Goal: Transaction & Acquisition: Purchase product/service

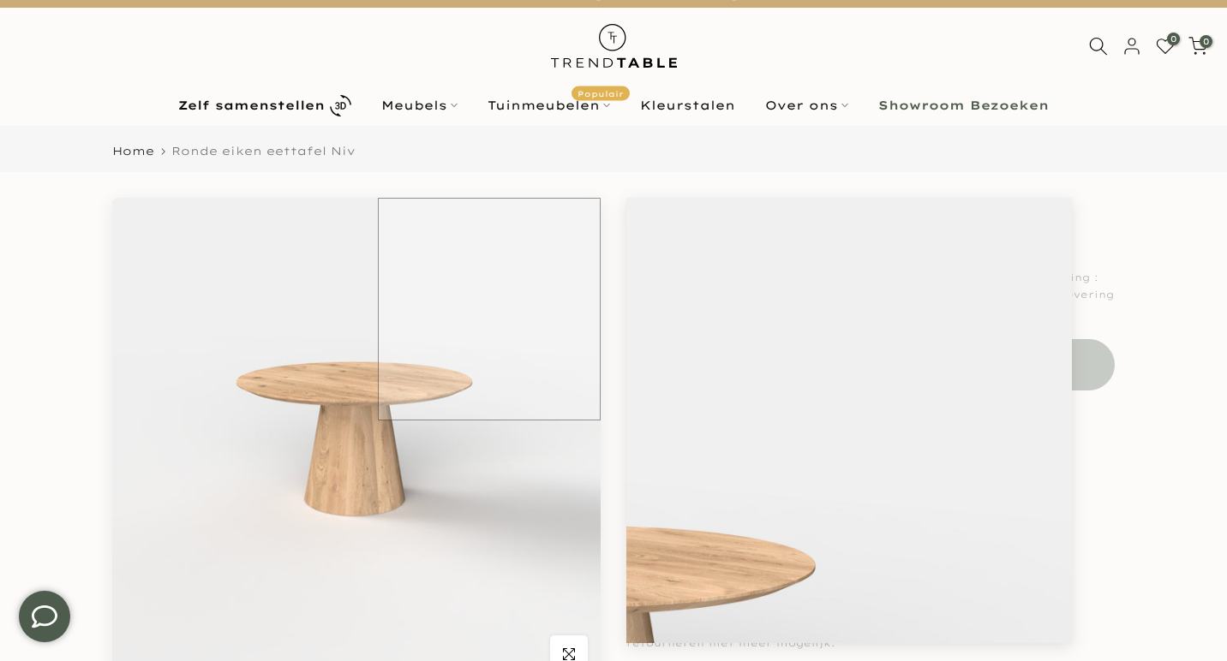
scroll to position [23, 0]
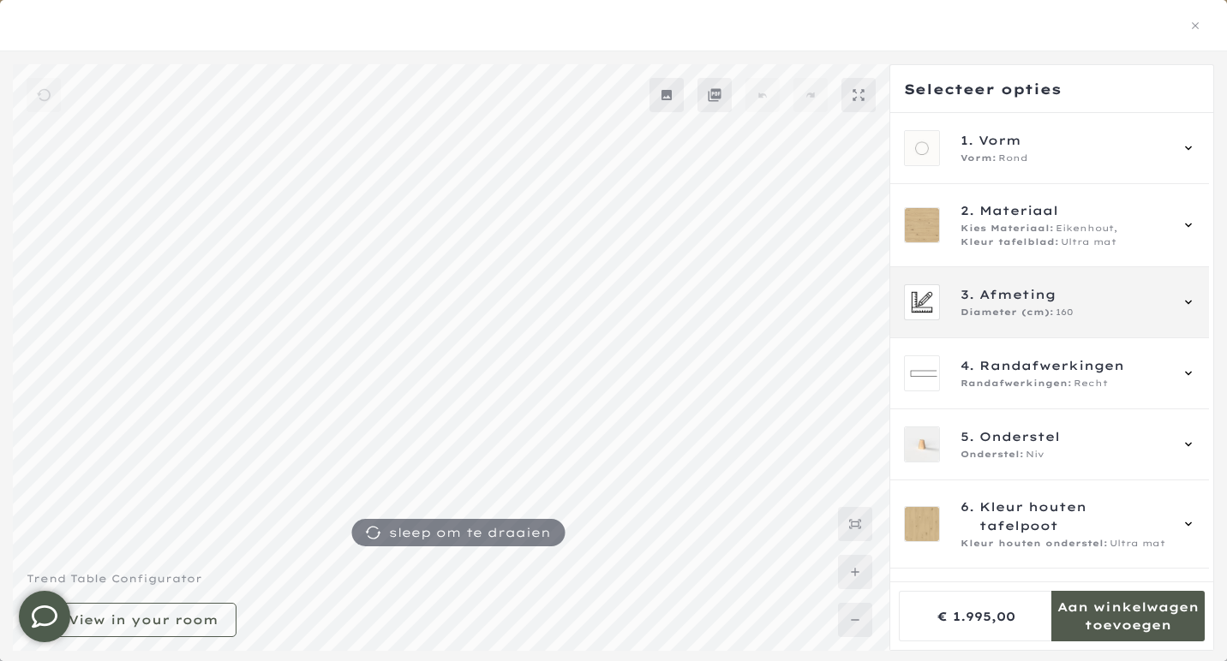
click at [1056, 293] on span "Afmeting" at bounding box center [1017, 294] width 76 height 19
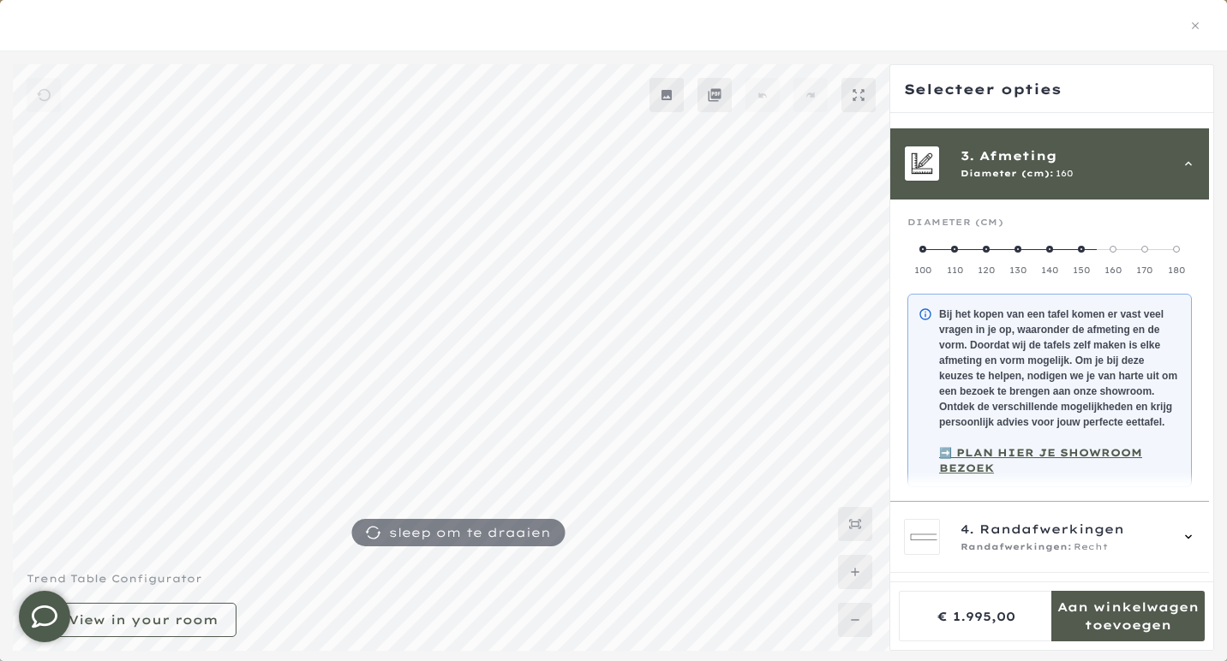
scroll to position [154, 0]
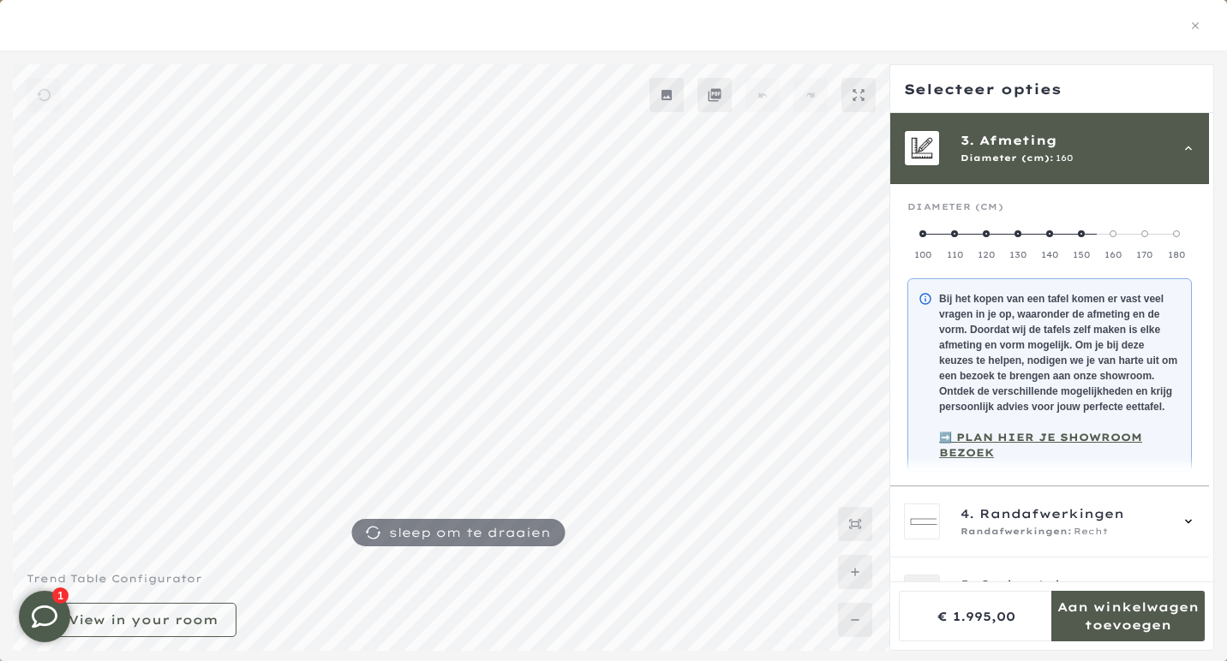
click at [1148, 235] on span at bounding box center [1144, 233] width 7 height 7
click at [1116, 232] on span at bounding box center [1113, 233] width 7 height 7
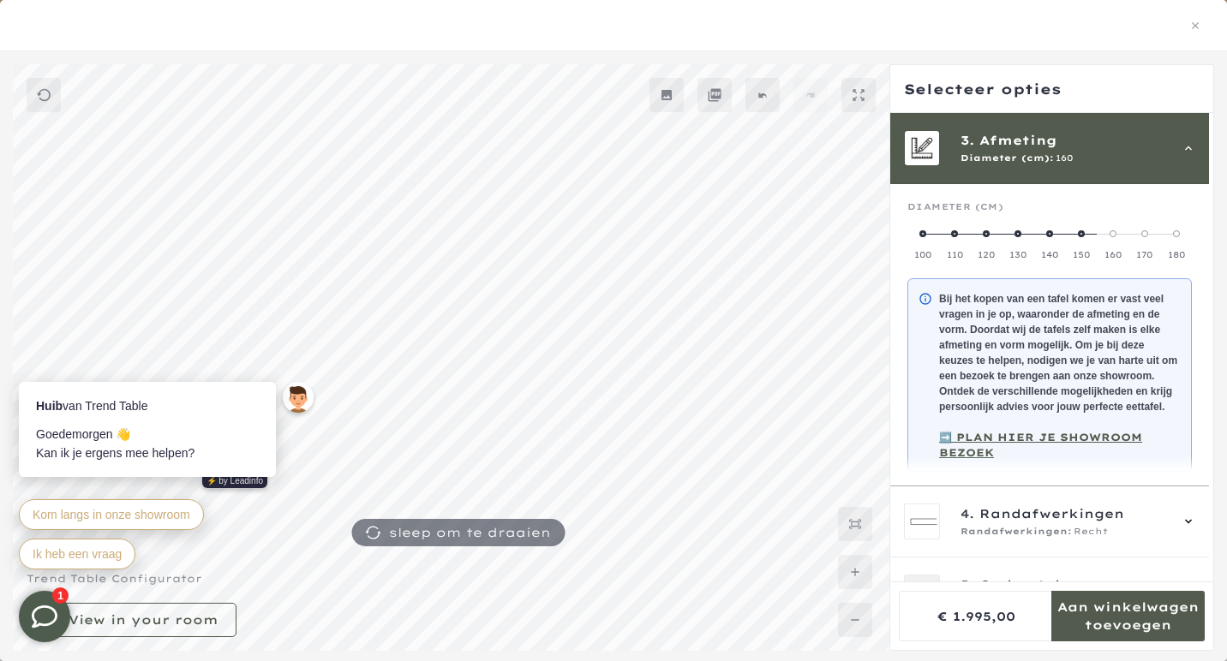
click at [991, 39] on div at bounding box center [613, 25] width 1227 height 51
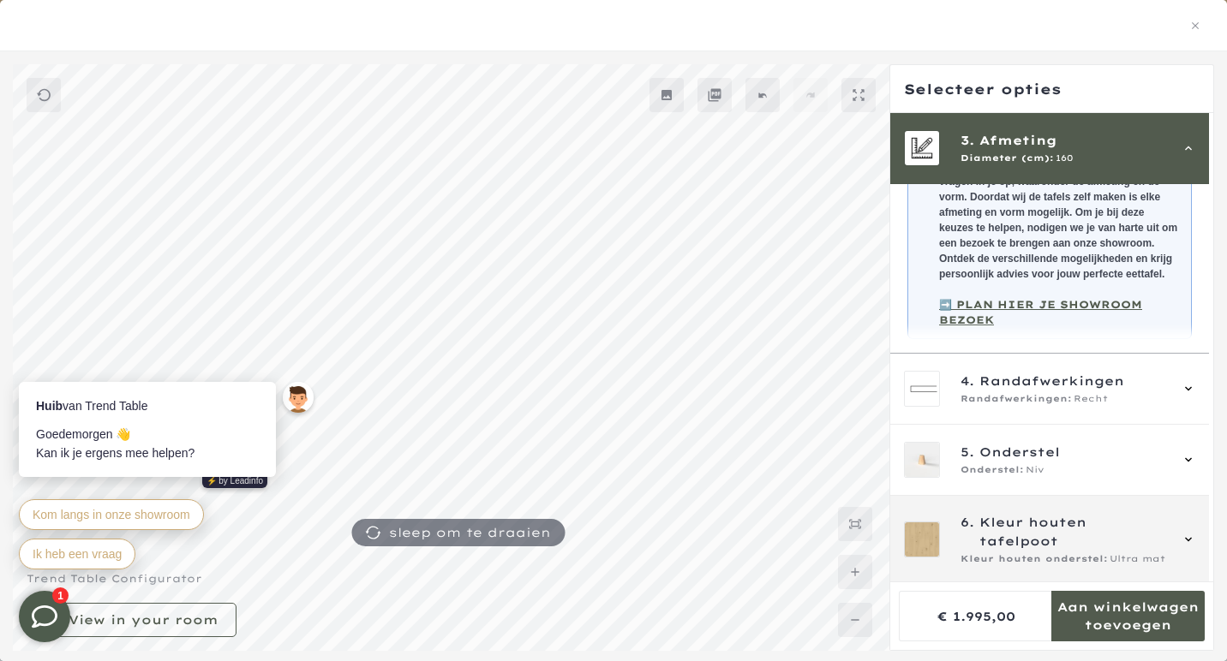
scroll to position [286, 0]
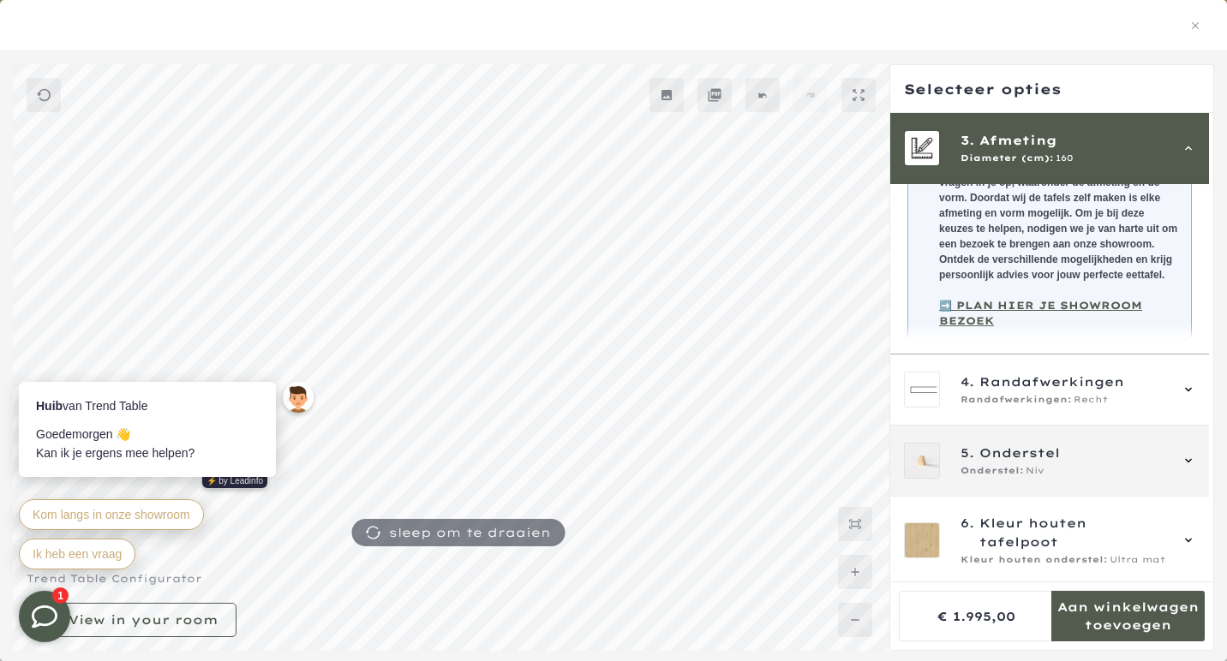
click at [1087, 478] on div "Onderstel: Niv" at bounding box center [1063, 471] width 207 height 14
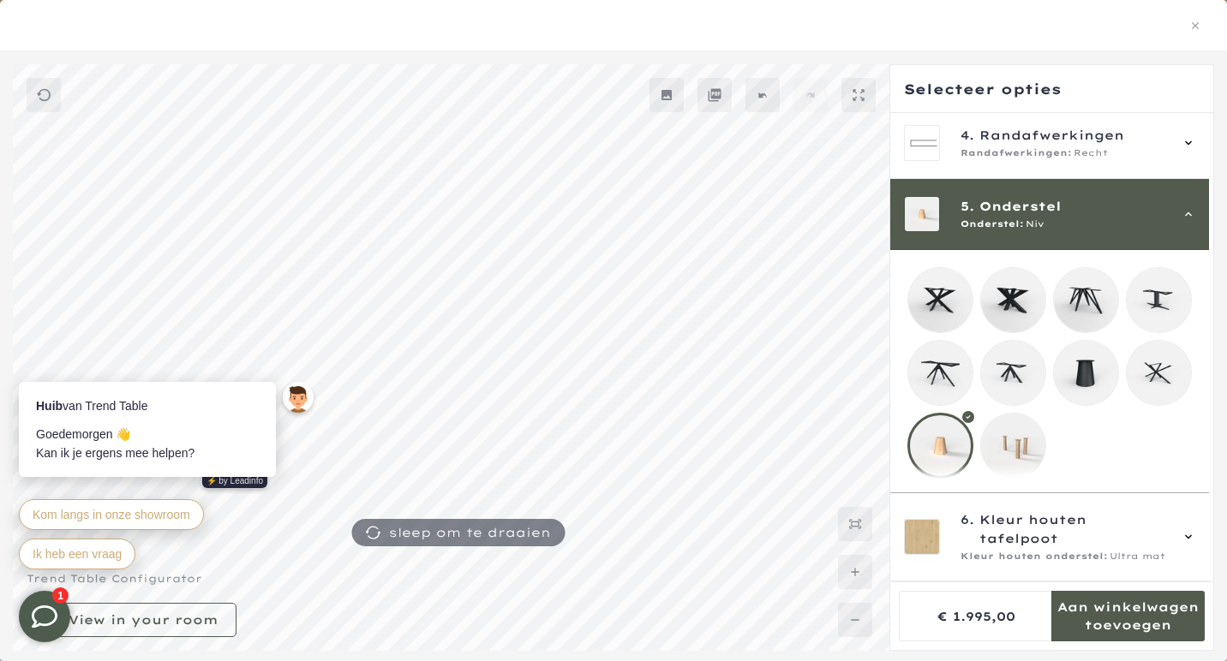
scroll to position [234, 0]
click at [1036, 457] on mmq-loader at bounding box center [1013, 446] width 64 height 64
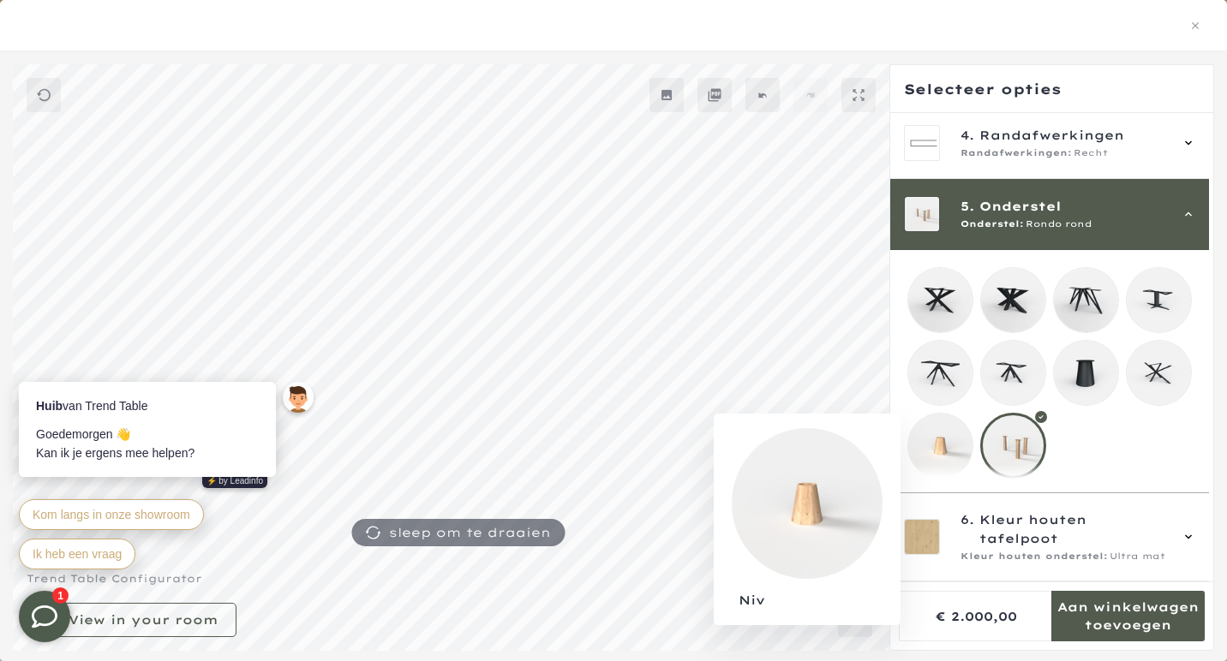
click at [940, 446] on mmq-loader at bounding box center [940, 446] width 64 height 64
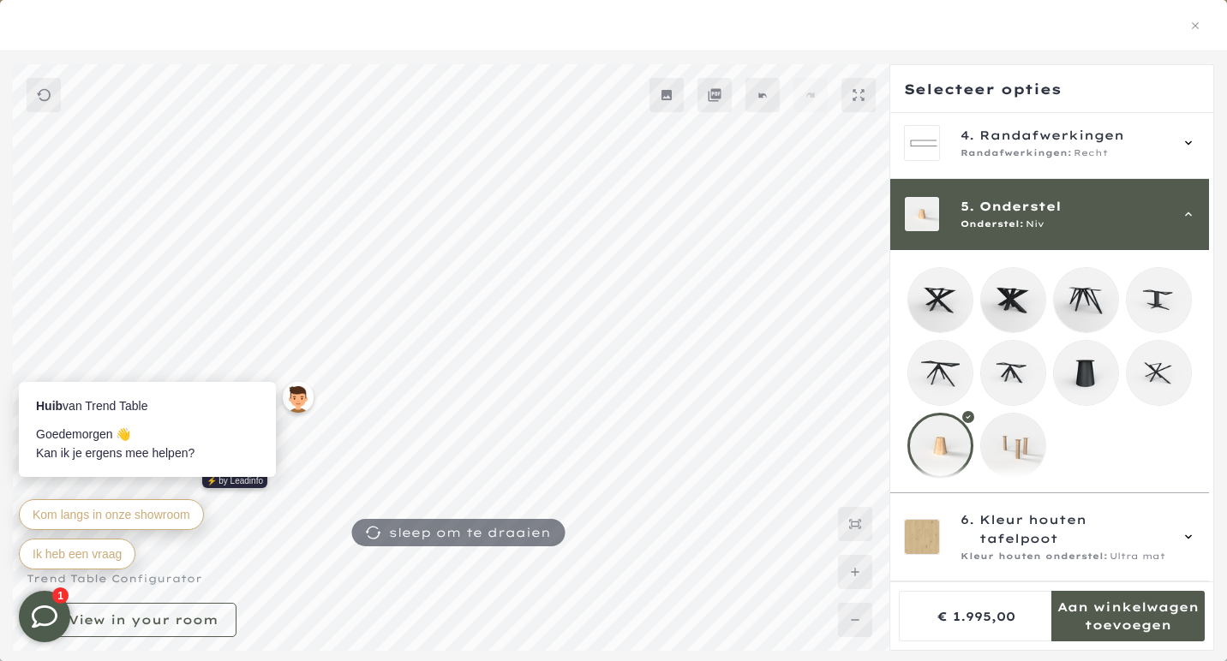
click at [1101, 387] on mmq-loader at bounding box center [1086, 373] width 64 height 64
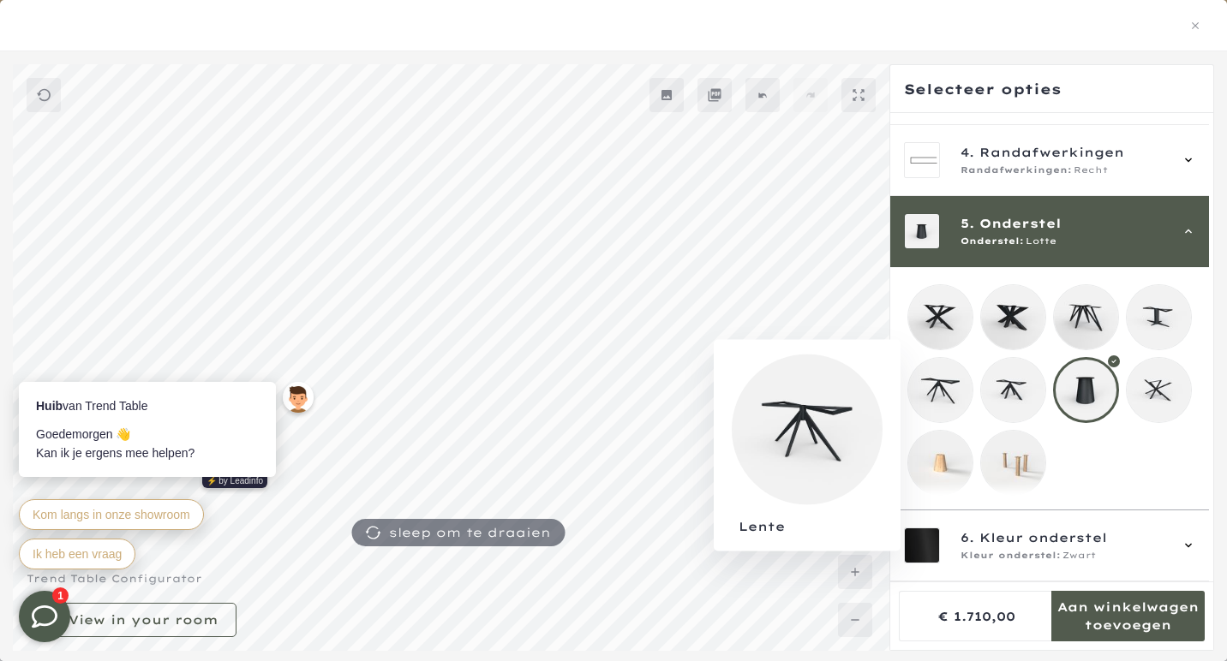
scroll to position [27, 0]
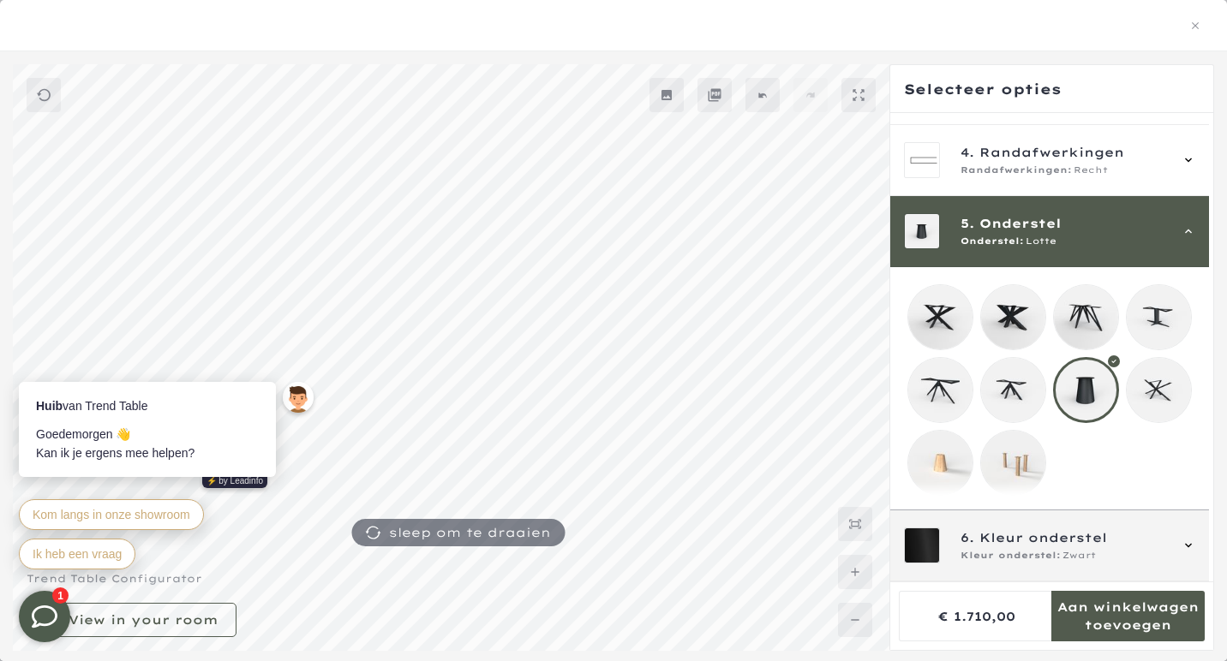
click at [1004, 543] on span "Kleur onderstel" at bounding box center [1043, 538] width 128 height 19
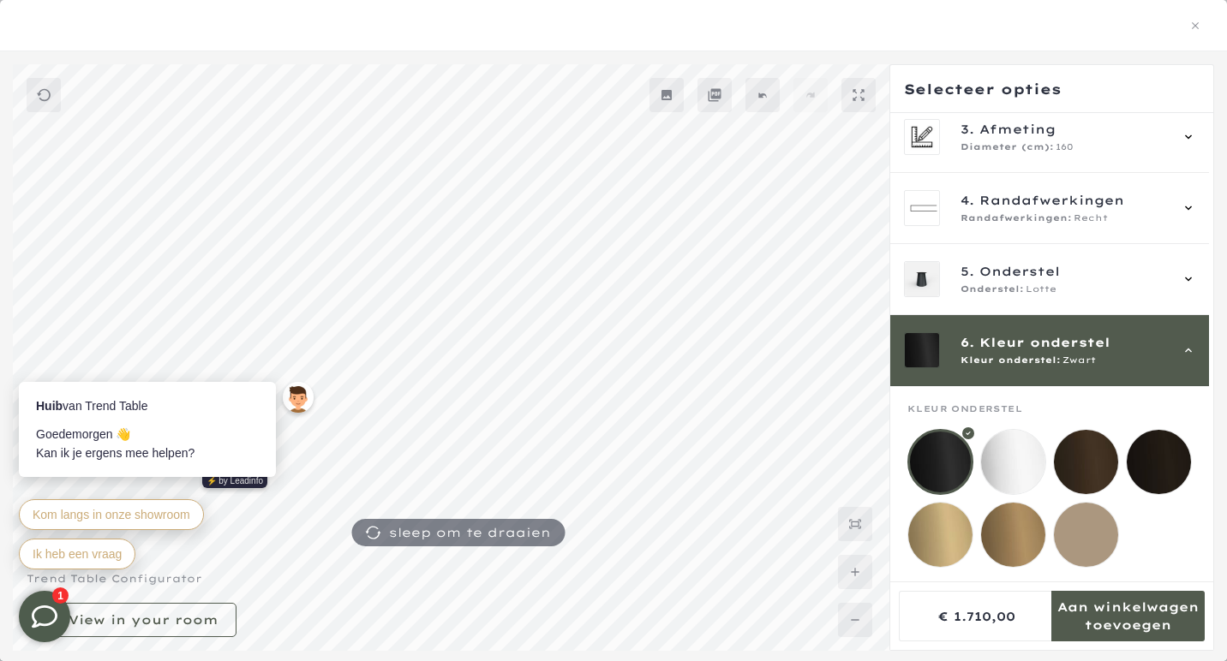
scroll to position [183, 0]
click at [1013, 458] on mmq-loader at bounding box center [1013, 462] width 64 height 64
click at [1044, 333] on span "Kleur onderstel" at bounding box center [1044, 342] width 131 height 19
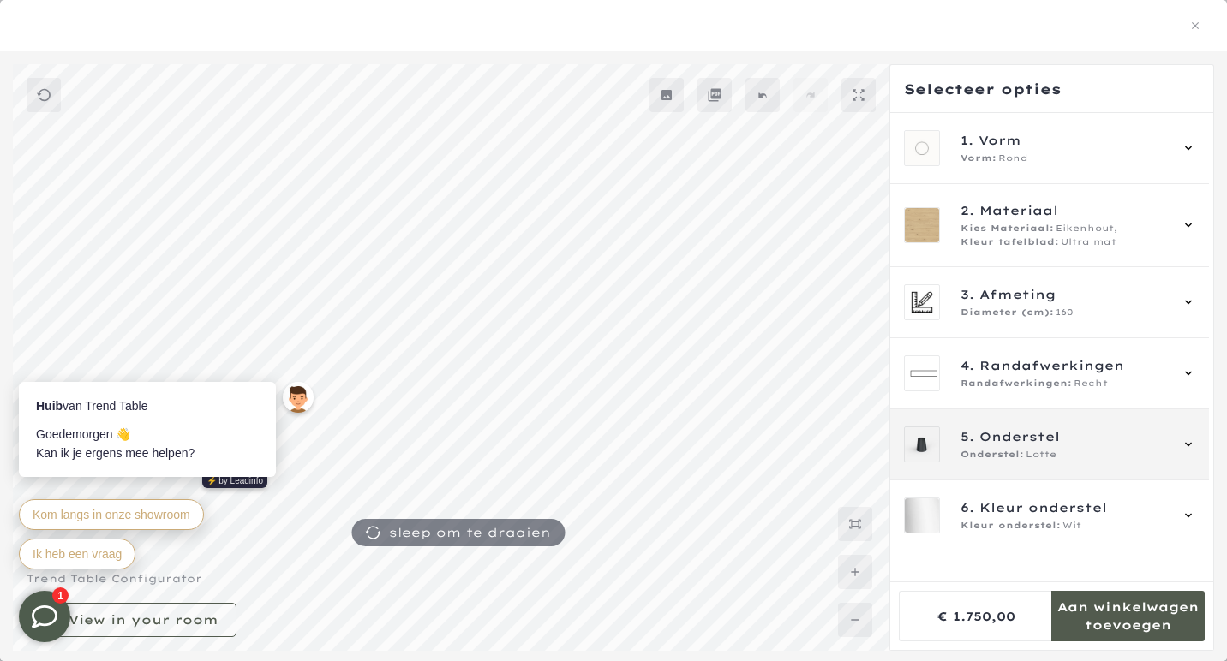
click at [1018, 454] on span "Onderstel:" at bounding box center [991, 455] width 63 height 14
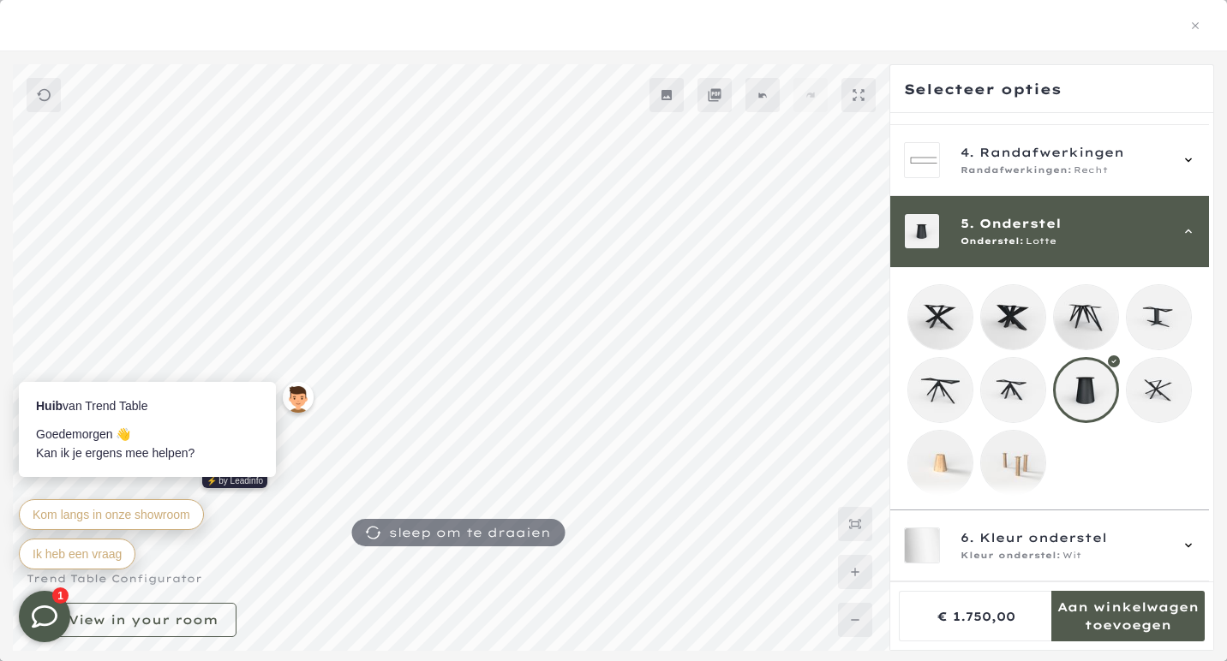
click at [959, 452] on mmq-loader at bounding box center [940, 463] width 64 height 64
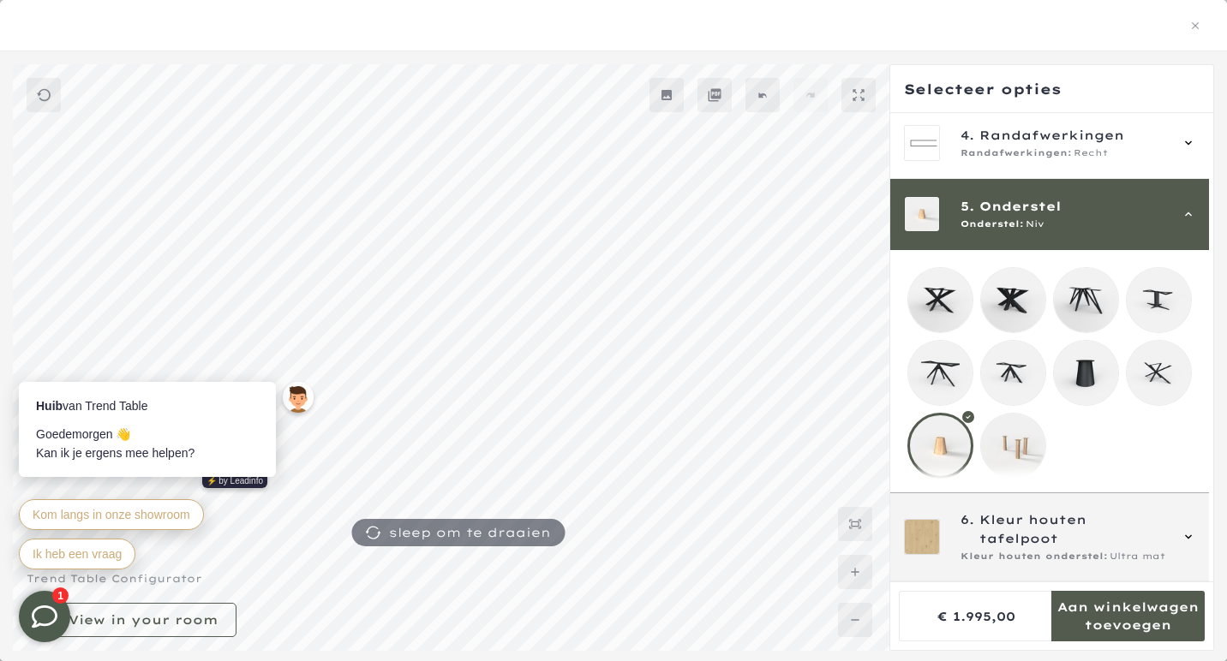
click at [1154, 547] on div "6. Kleur houten tafelpoot Kleur houten onderstel: Ultra mat" at bounding box center [1063, 537] width 207 height 53
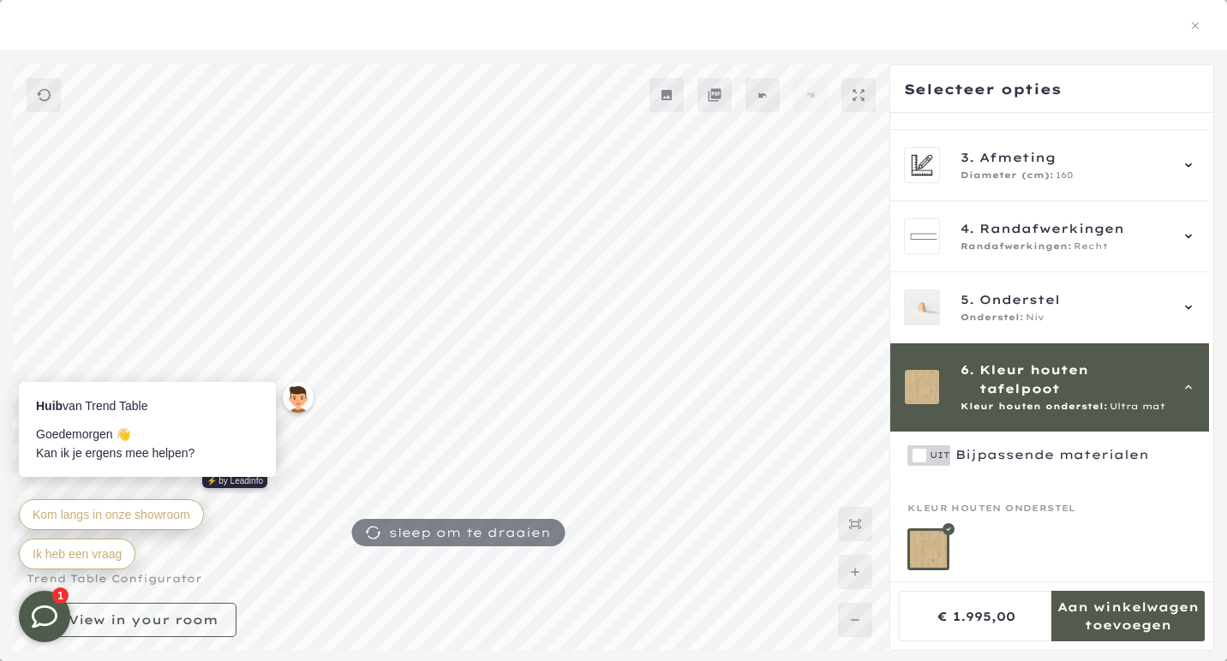
scroll to position [190, 0]
click at [1097, 400] on span "Kleur houten onderstel:" at bounding box center [1033, 407] width 147 height 14
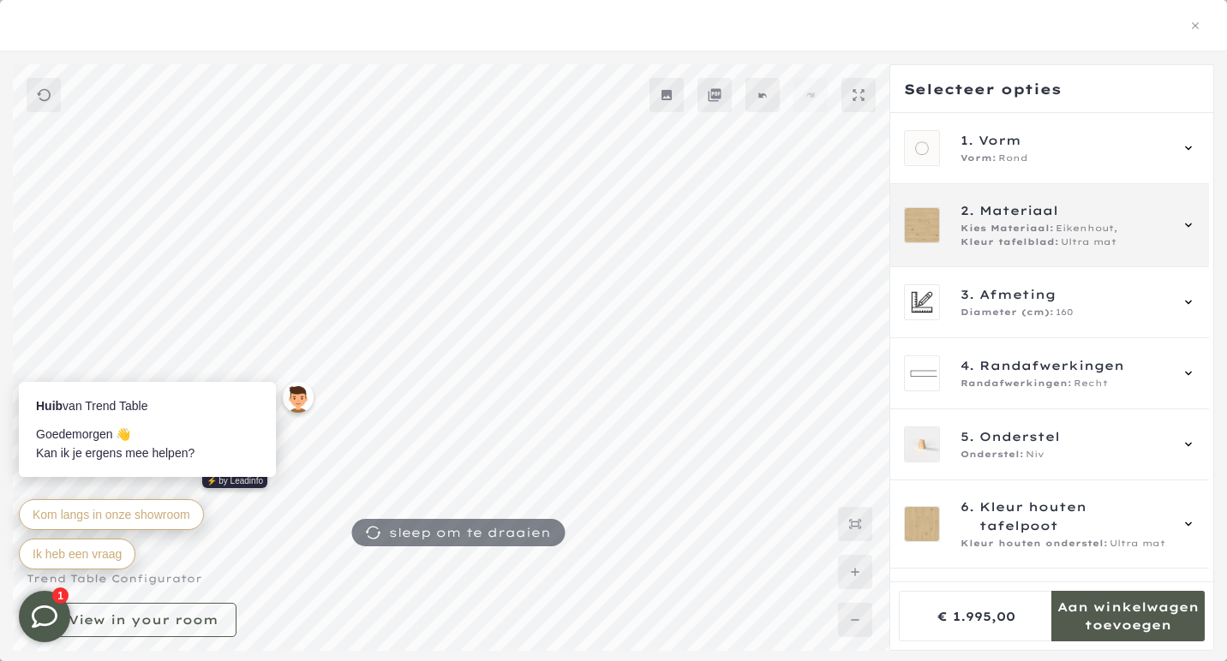
click at [1061, 246] on span "Ultra mat" at bounding box center [1089, 243] width 56 height 14
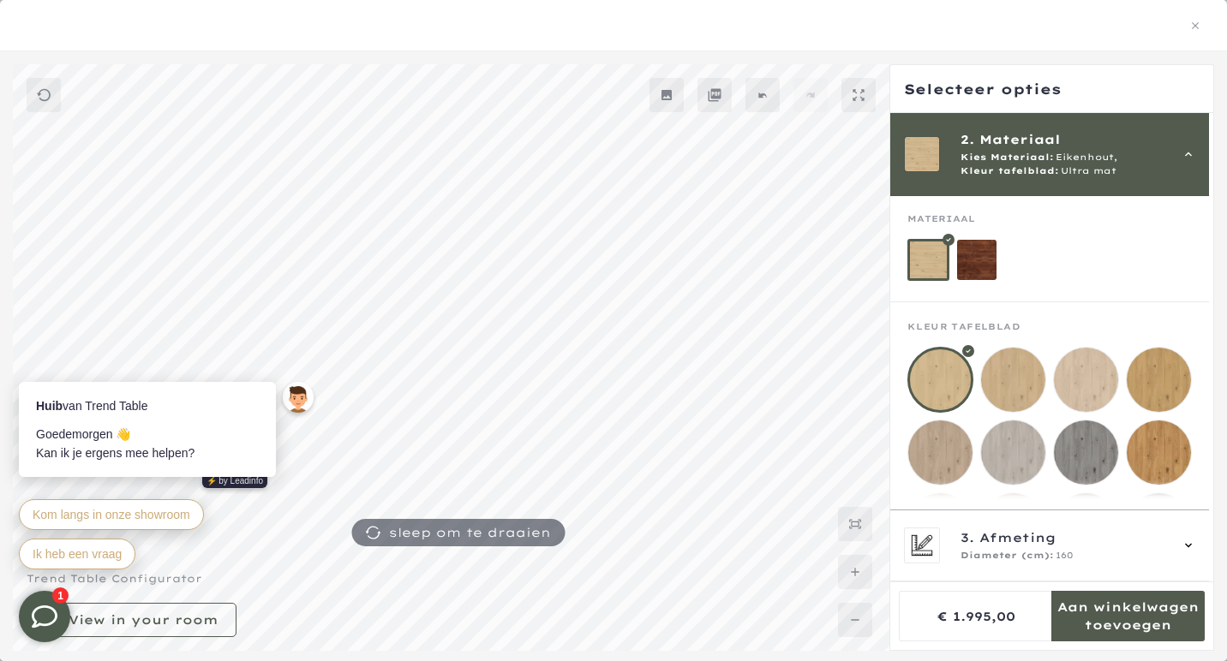
scroll to position [111, 0]
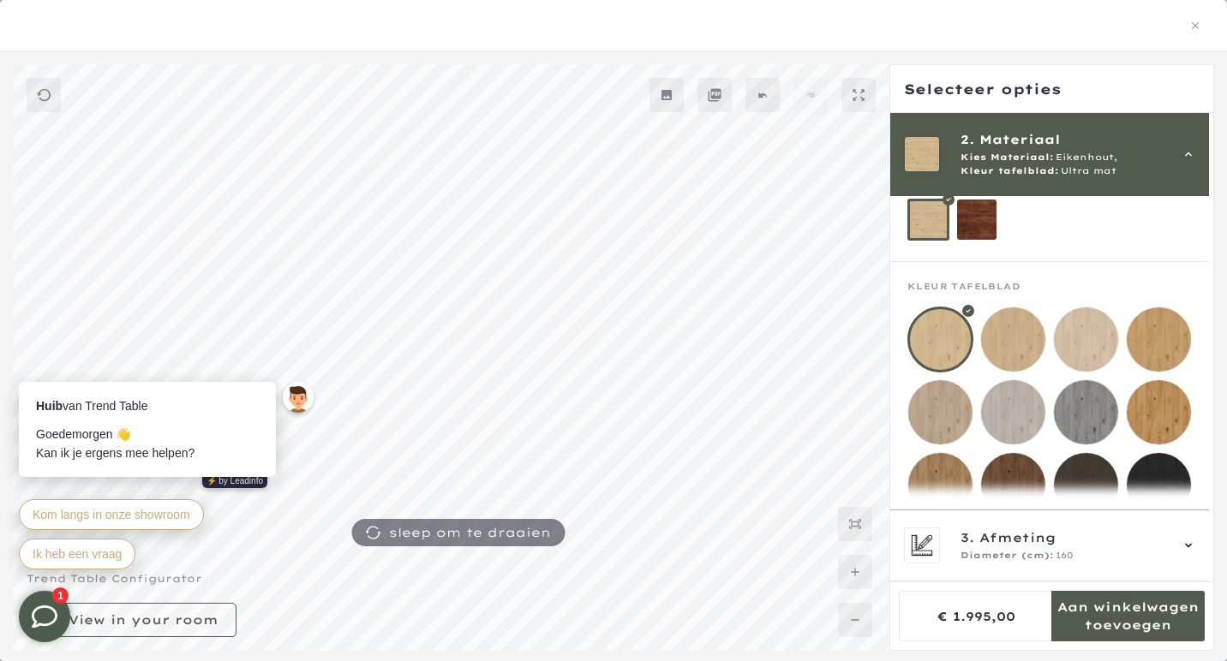
click at [1087, 390] on mmq-loader at bounding box center [1086, 412] width 64 height 64
click at [1081, 346] on mmq-loader at bounding box center [1086, 340] width 64 height 64
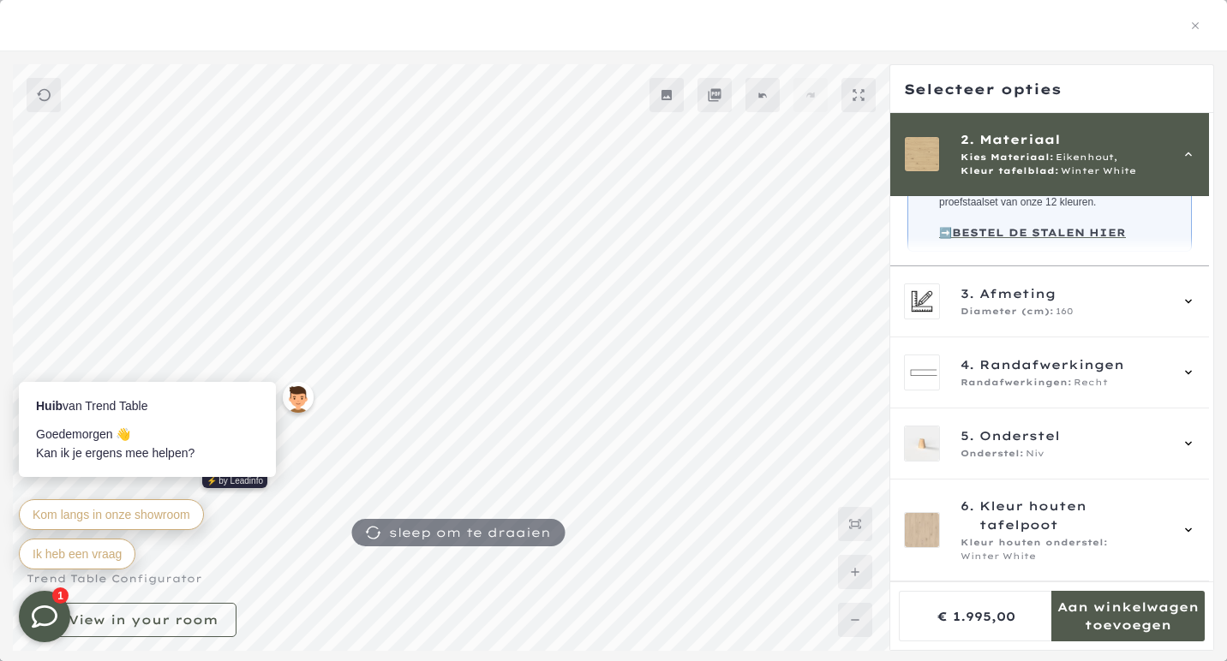
scroll to position [255, 0]
click at [331, 569] on div "Huib van Trend Table Goedemorgen 👋 Kan ik je ergens mee helpen? ⚡️ by Leadinfo …" at bounding box center [169, 468] width 334 height 248
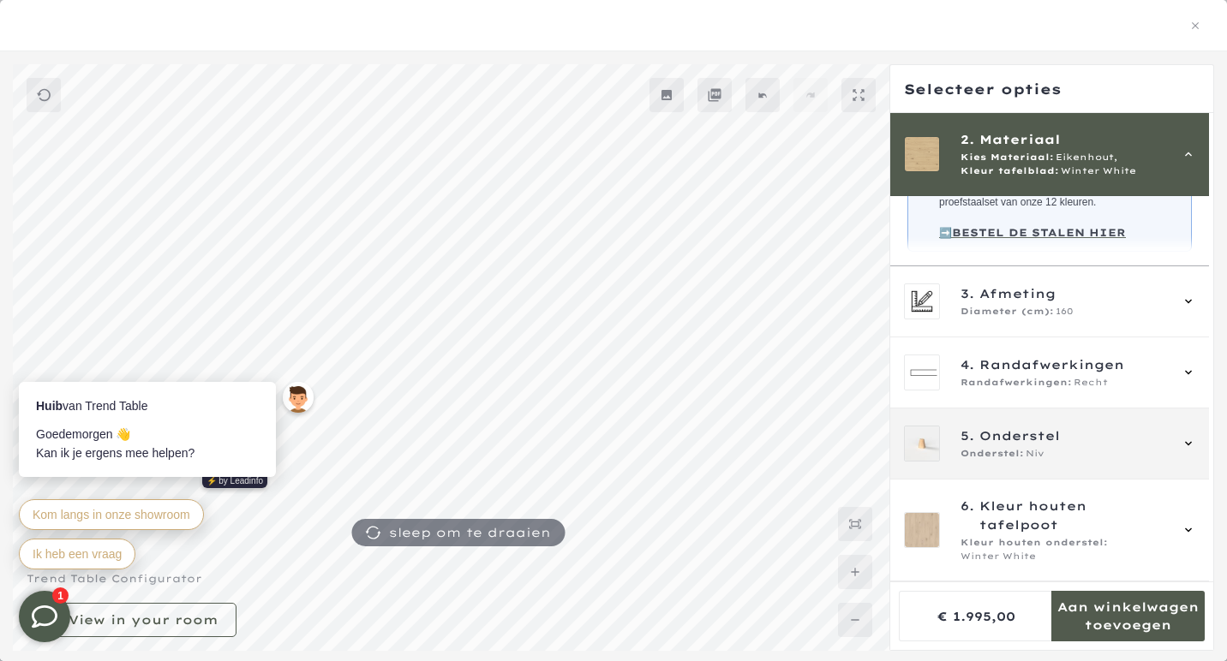
scroll to position [811, 0]
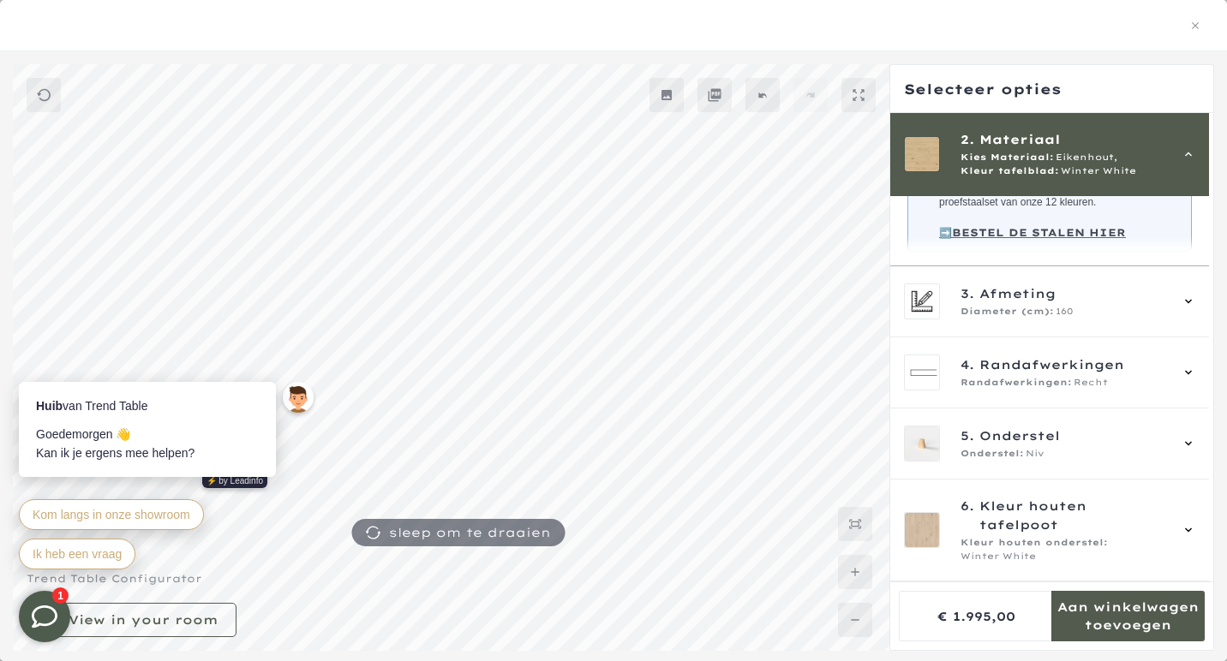
click at [1016, 238] on strong "➡️BESTEL DE STALEN HIER" at bounding box center [1032, 232] width 187 height 13
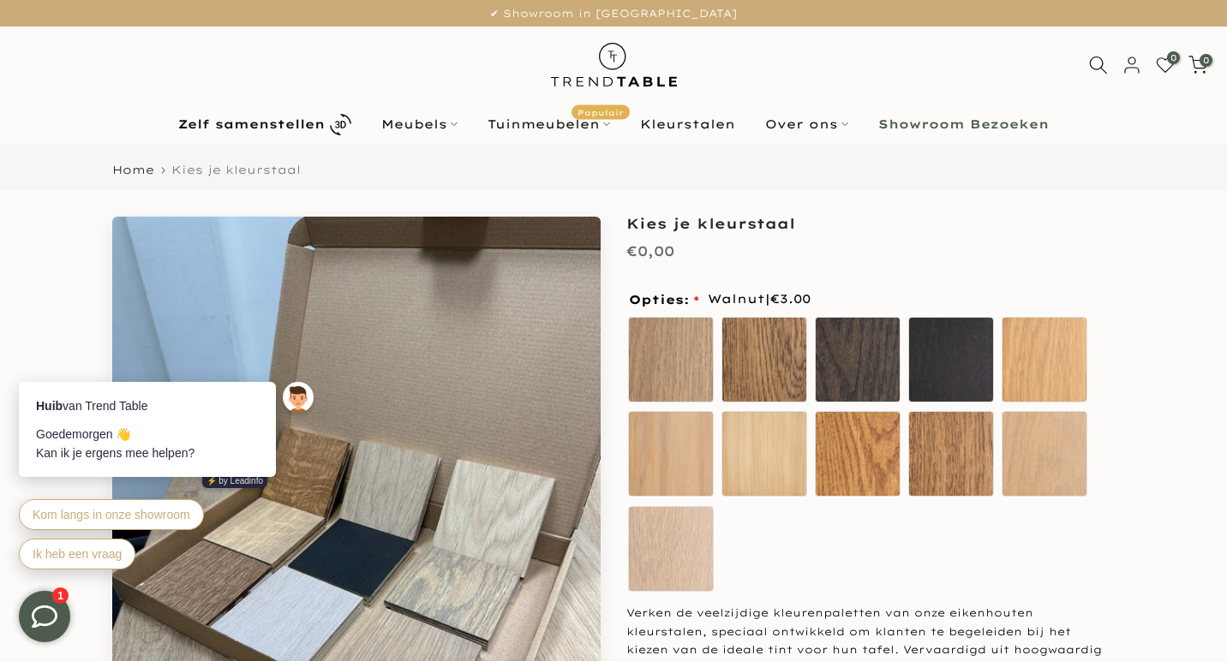
click at [817, 522] on div "Ash Chocolate Coal Deep Black Sand Oak" at bounding box center [870, 457] width 488 height 284
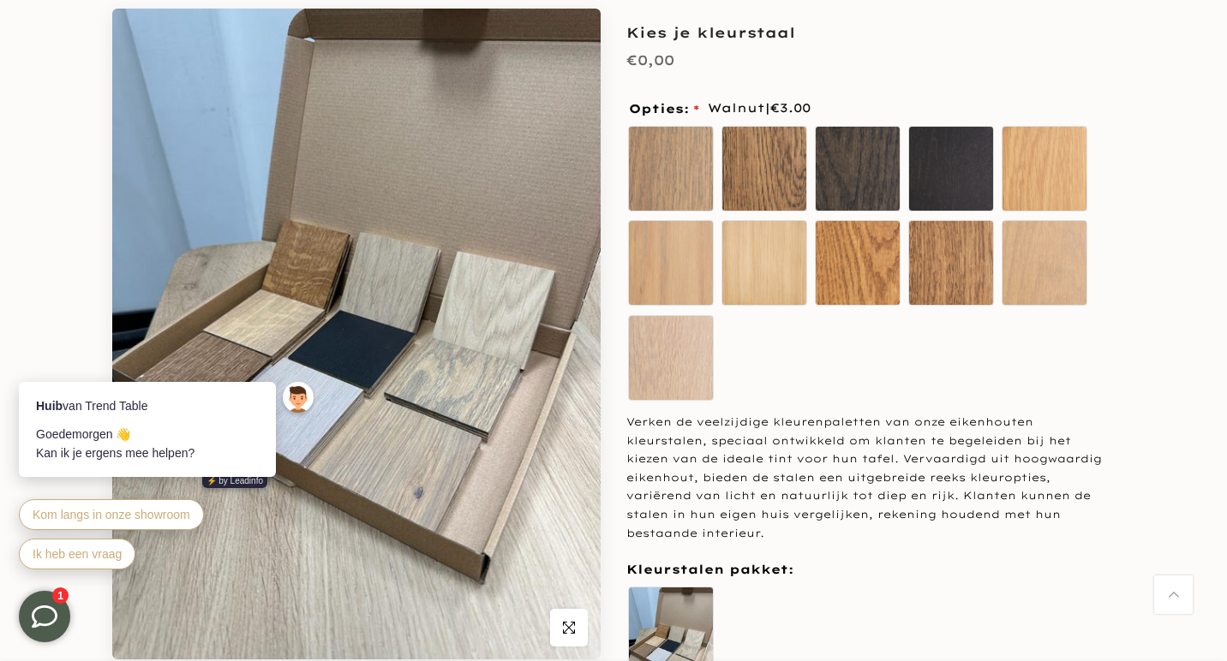
scroll to position [194, 0]
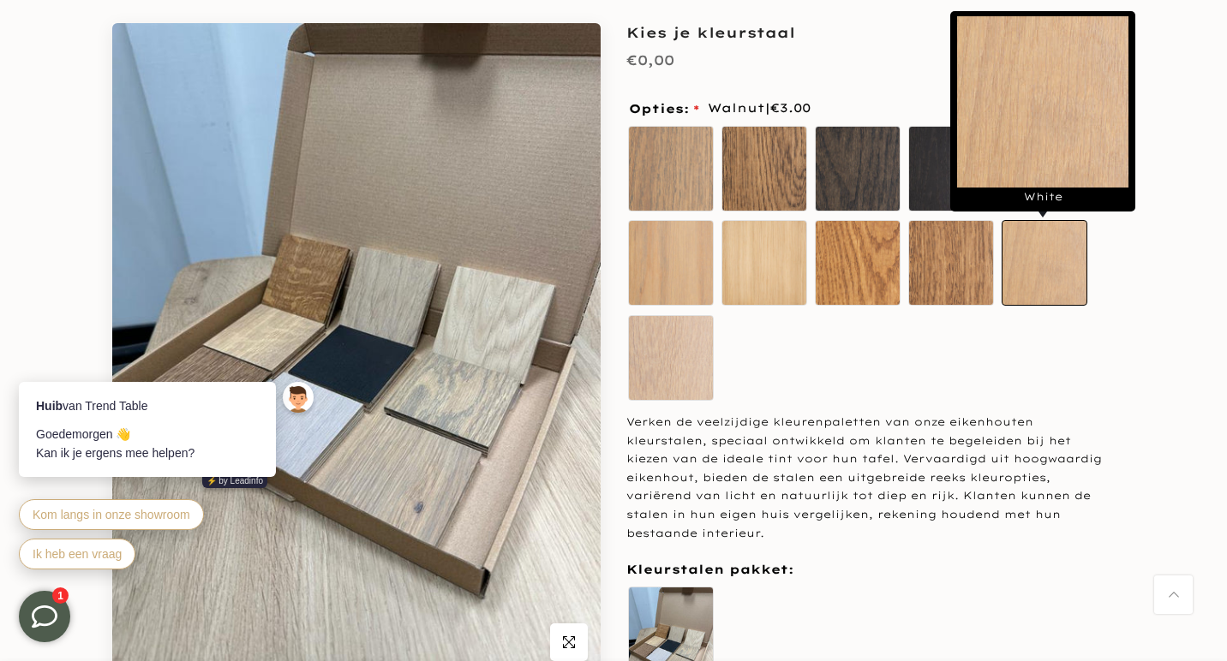
click at [1061, 290] on label "White" at bounding box center [1045, 264] width 86 height 86
click at [1056, 285] on label "White" at bounding box center [1045, 264] width 86 height 86
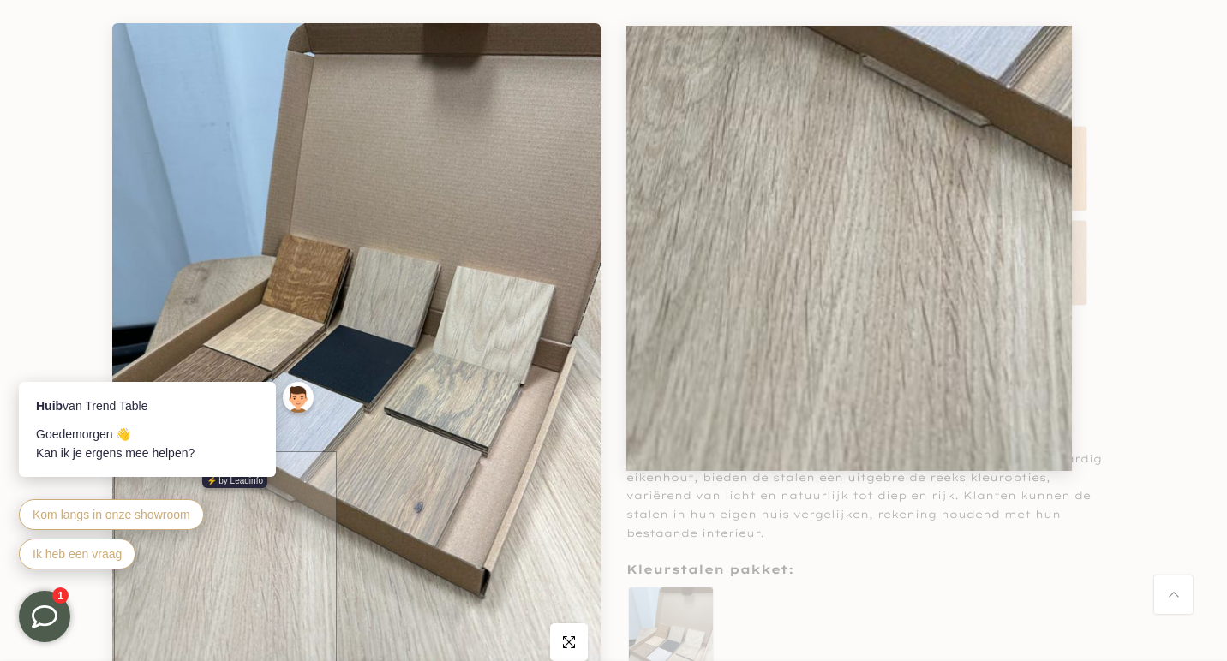
click at [225, 634] on img at bounding box center [356, 348] width 488 height 651
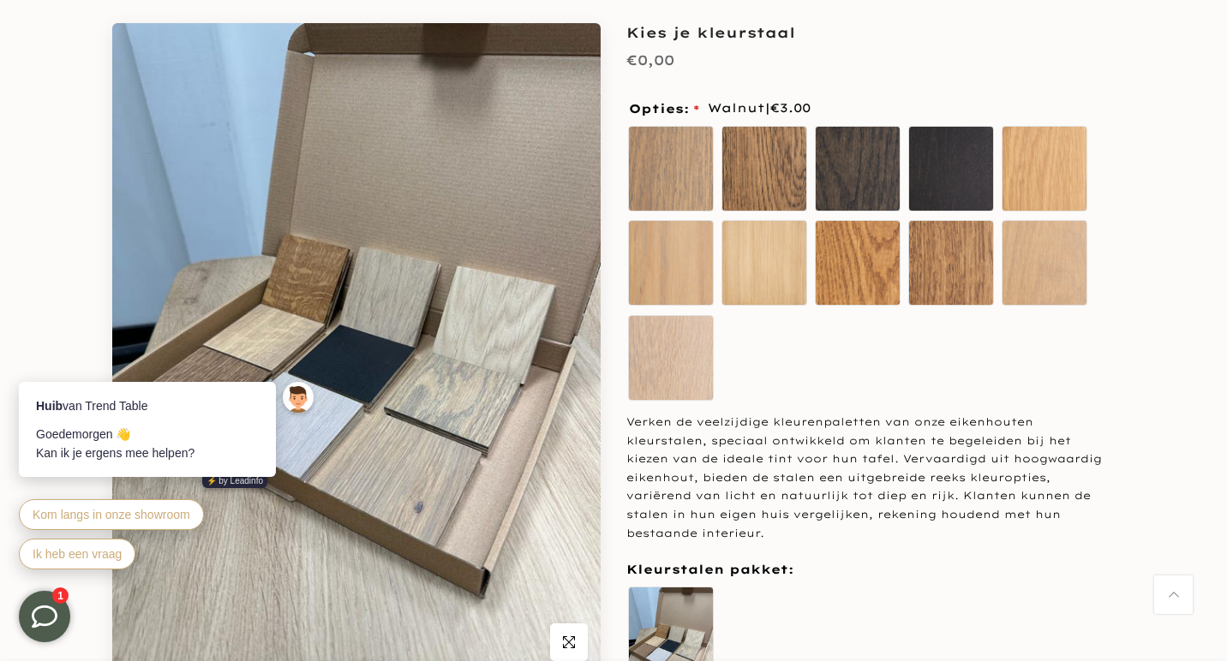
click at [979, 588] on div "Eiken kleur stalen" at bounding box center [870, 633] width 488 height 95
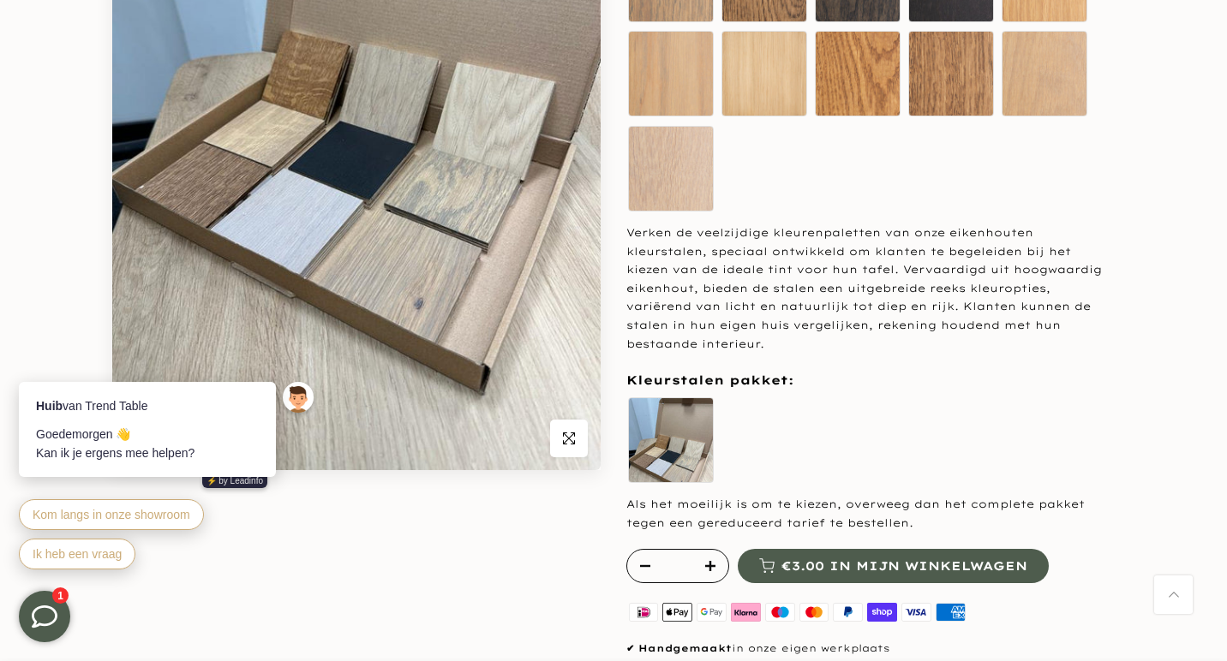
scroll to position [503, 0]
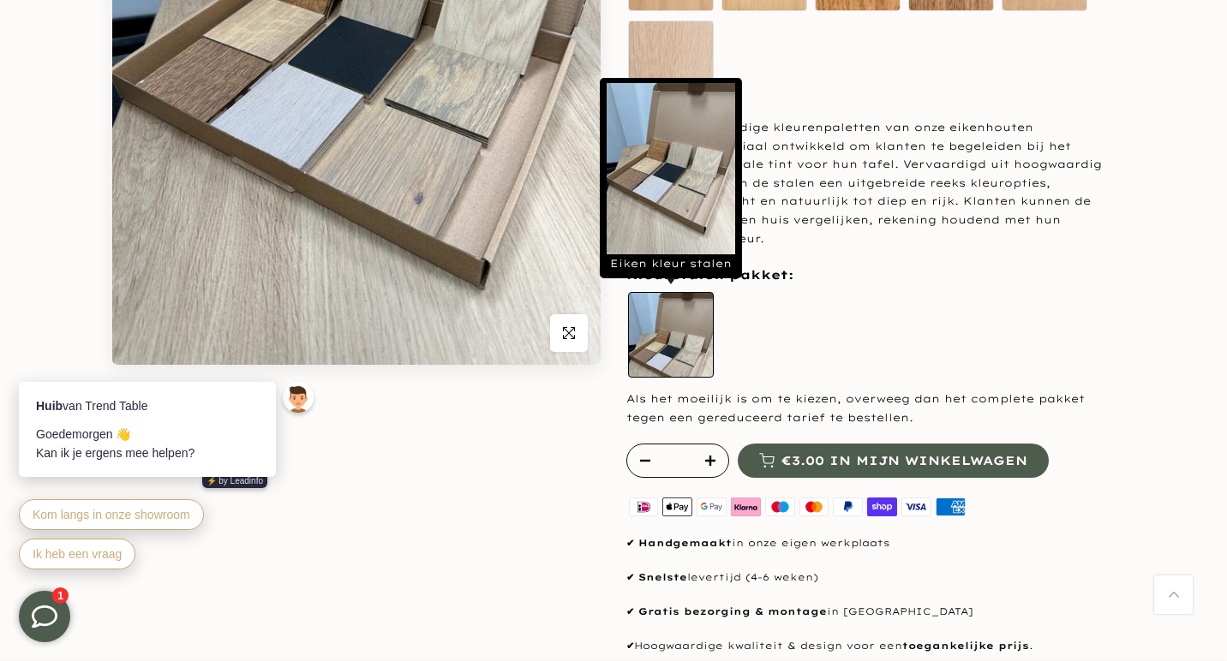
click at [674, 325] on label "Eiken kleur stalen" at bounding box center [671, 335] width 86 height 86
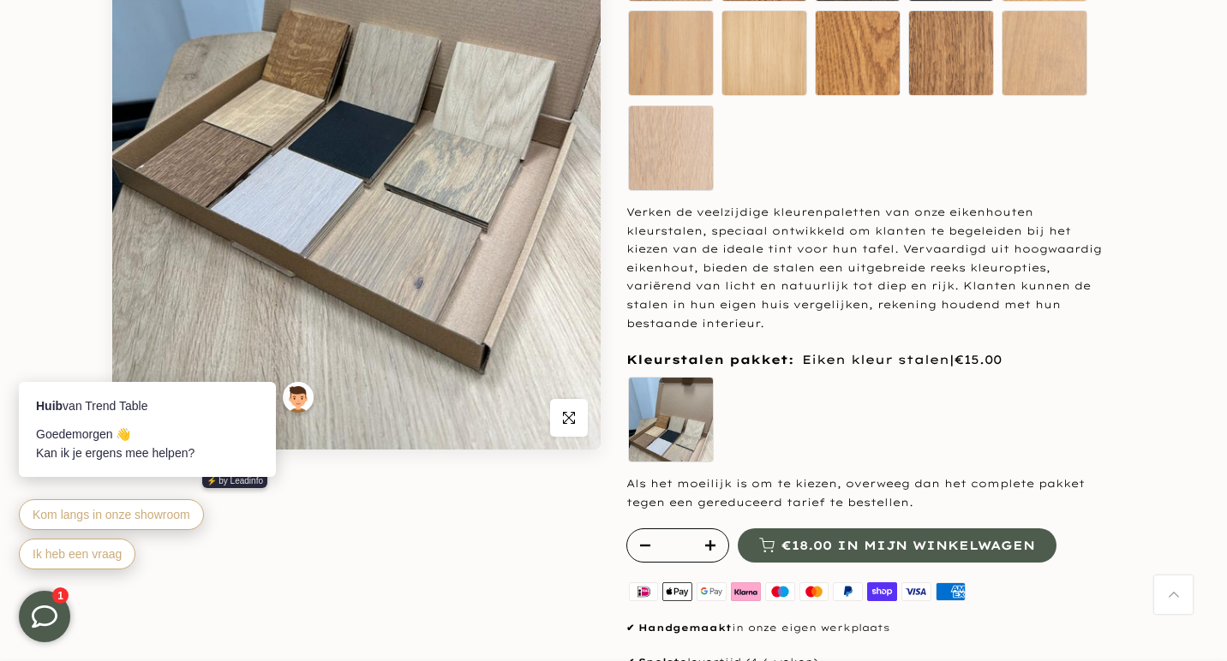
scroll to position [326, 0]
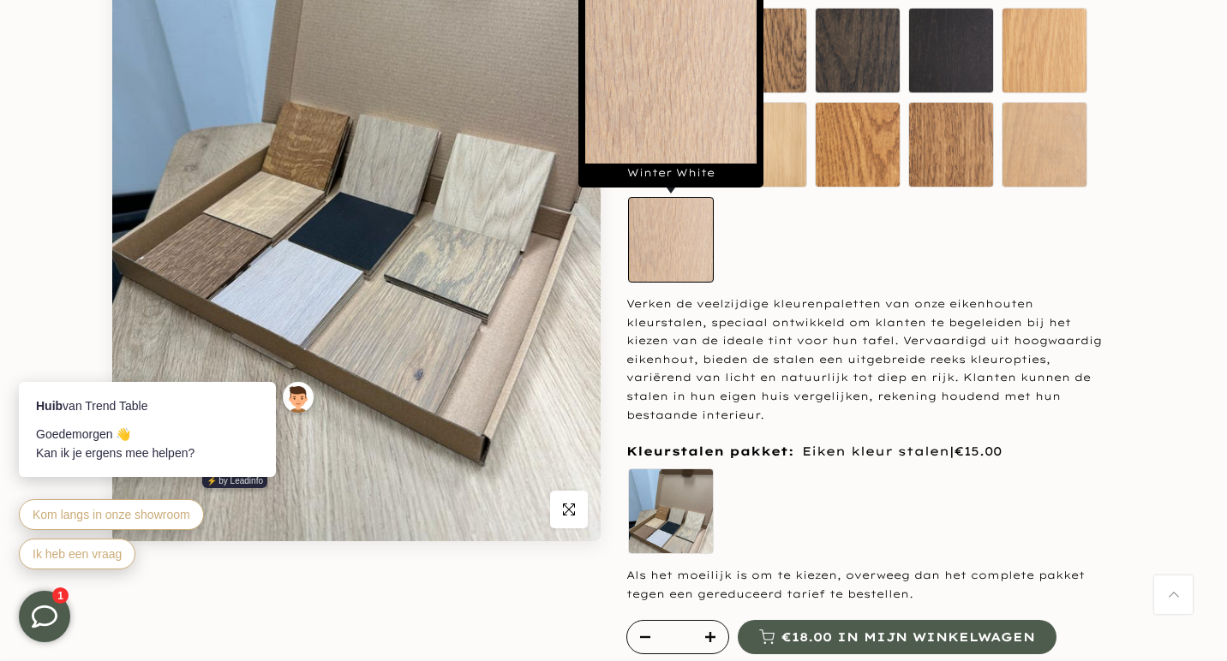
click at [703, 258] on label "Winter White" at bounding box center [671, 240] width 86 height 86
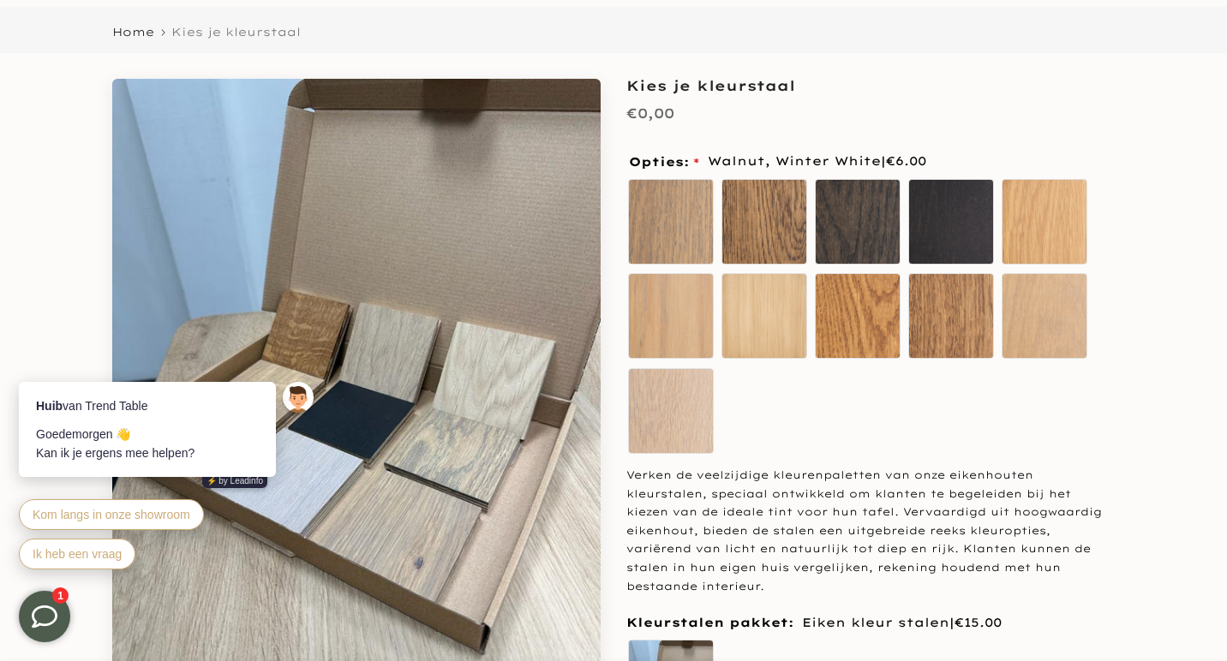
scroll to position [154, 0]
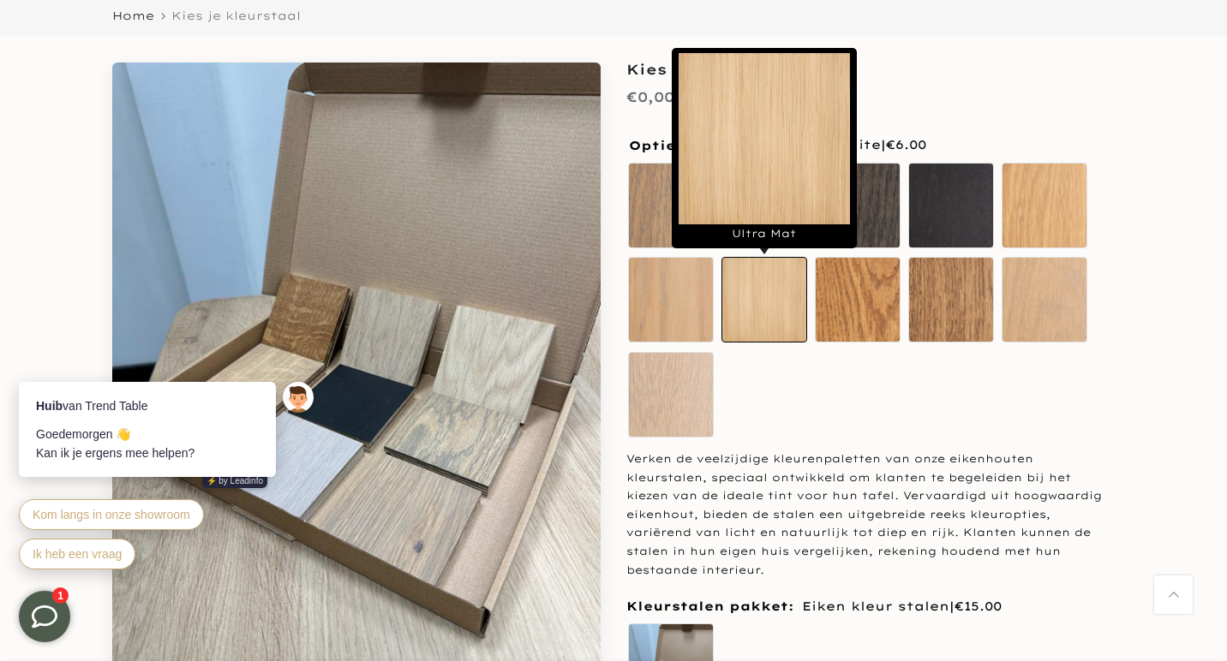
click at [769, 311] on label "Ultra Mat" at bounding box center [764, 300] width 86 height 86
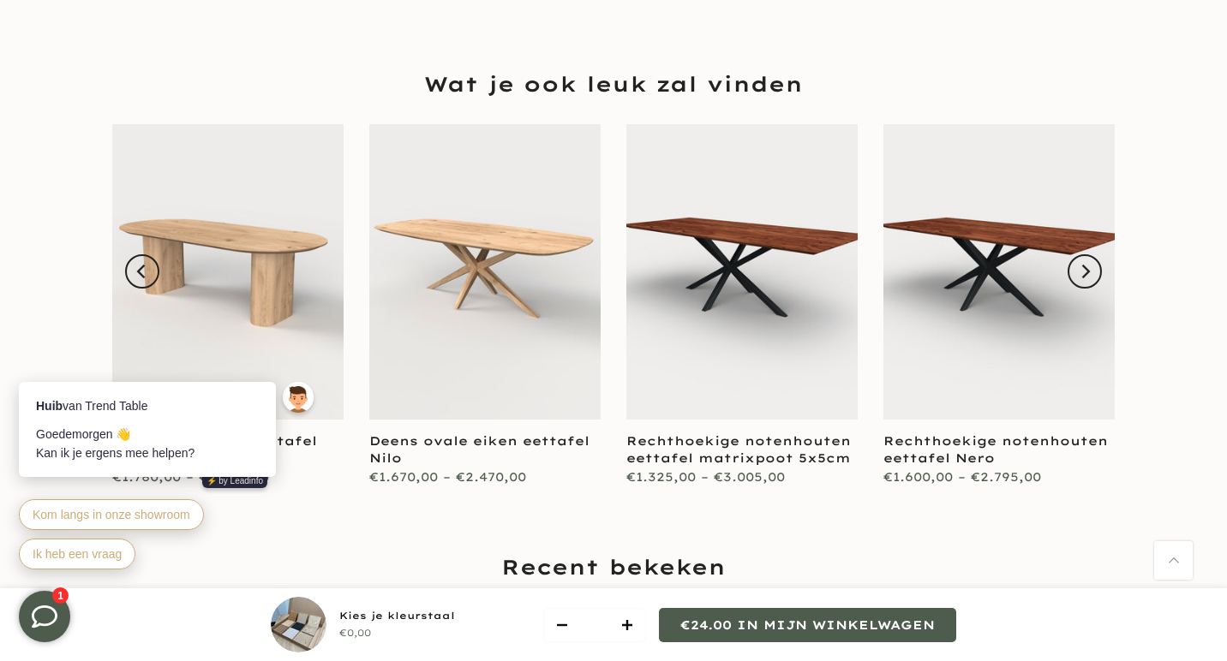
scroll to position [1738, 0]
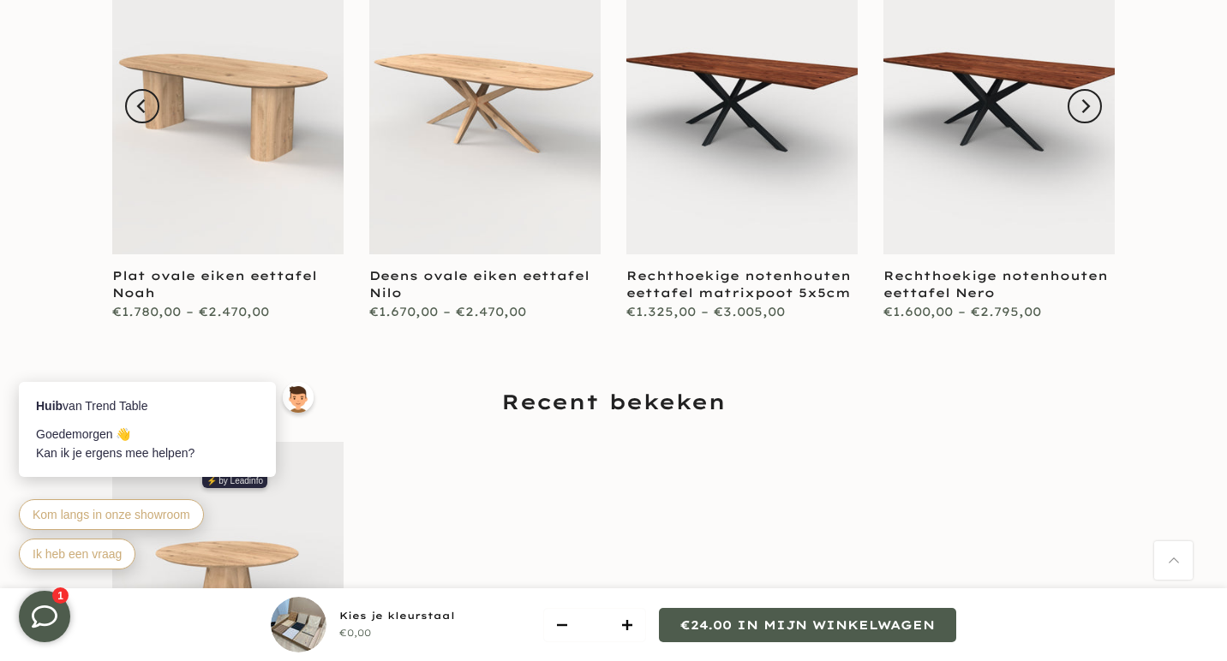
scroll to position [1852, 0]
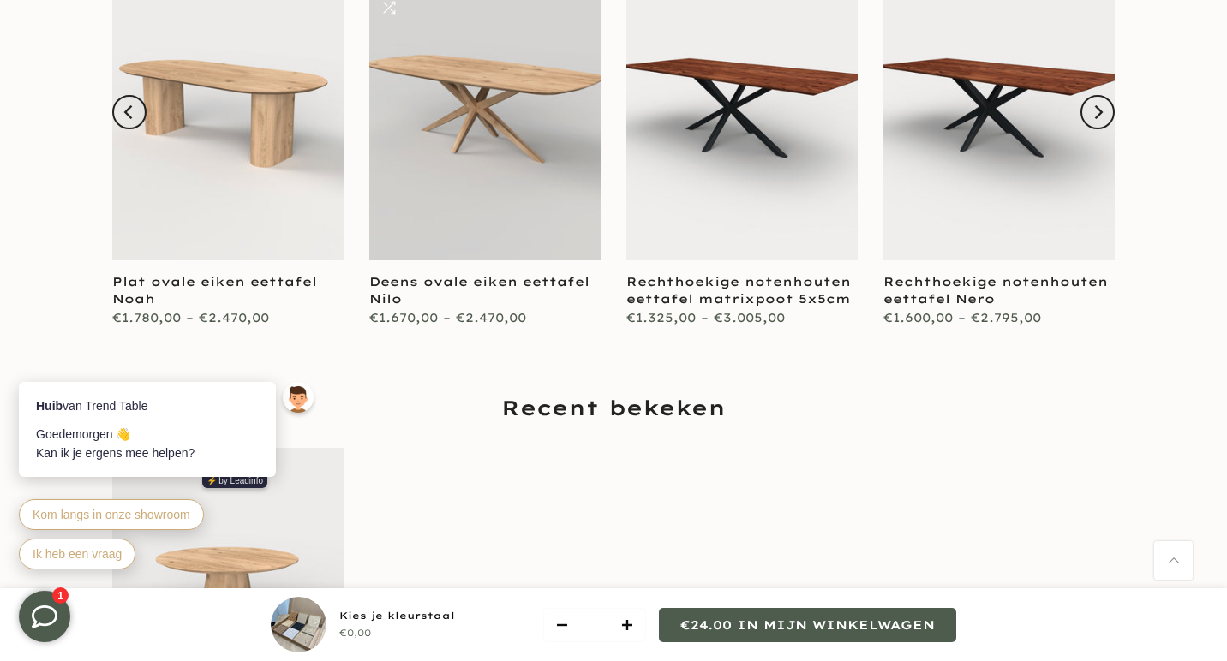
click at [447, 185] on link at bounding box center [484, 113] width 231 height 296
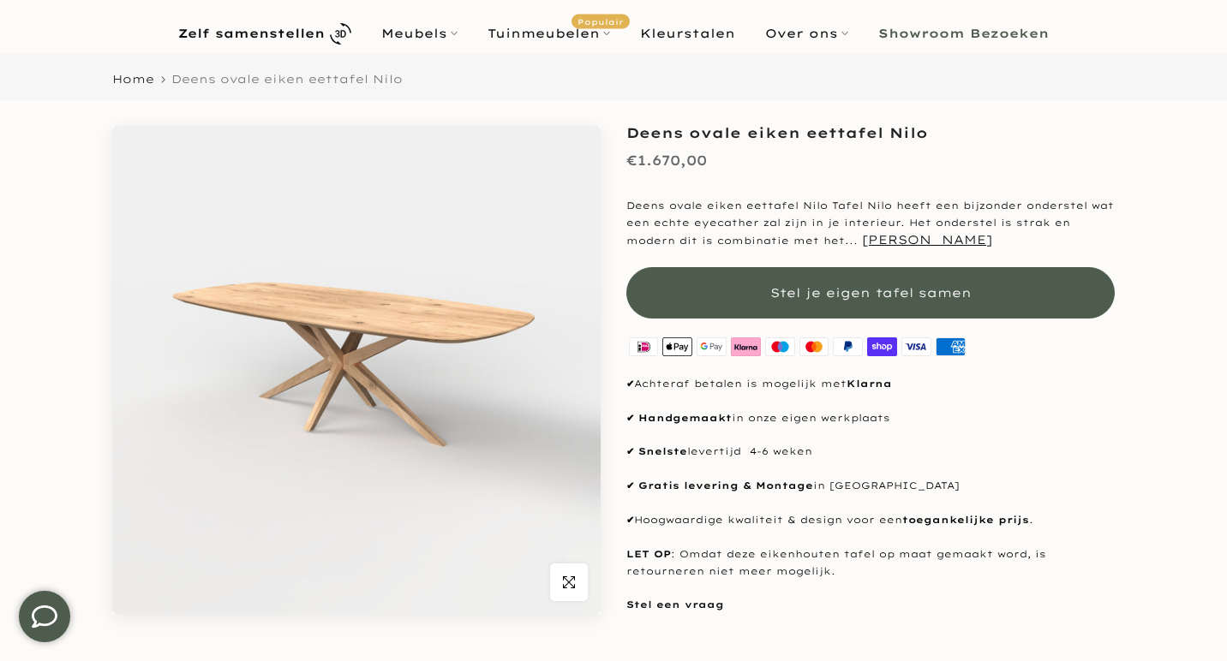
scroll to position [110, 0]
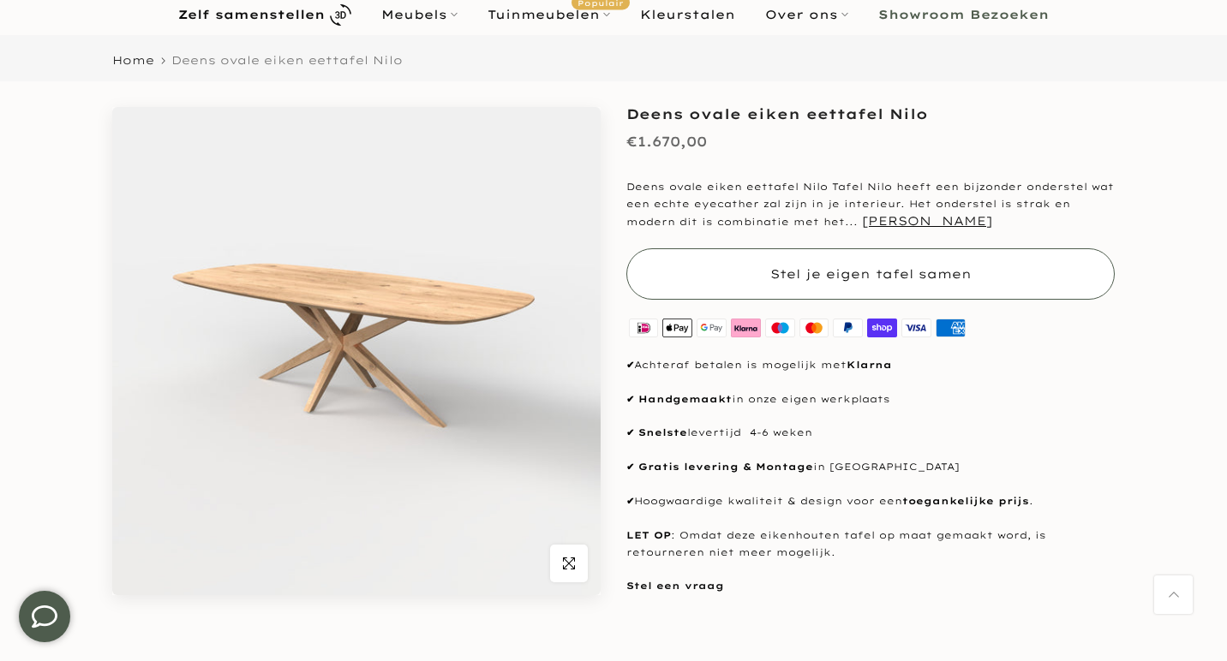
click at [775, 261] on button "Stel je eigen tafel samen" at bounding box center [870, 273] width 488 height 51
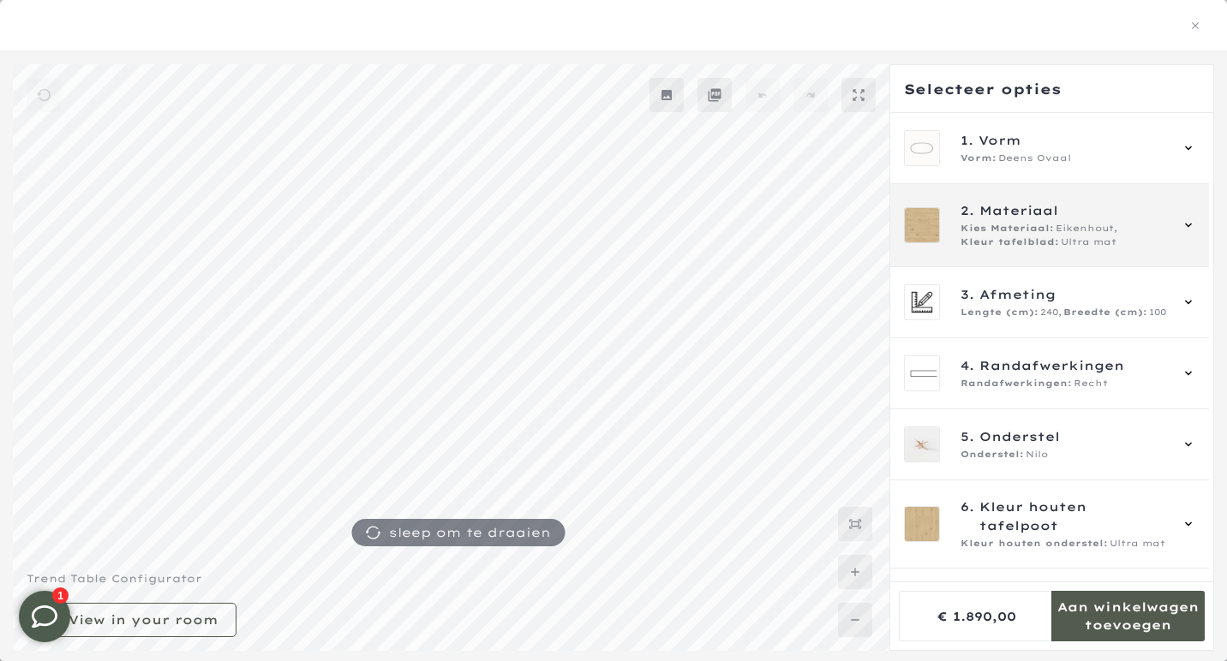
click at [1018, 263] on div "2. Materiaal Kies Materiaal: Eikenhout, Kleur tafelblad: Ultra mat" at bounding box center [1049, 225] width 319 height 83
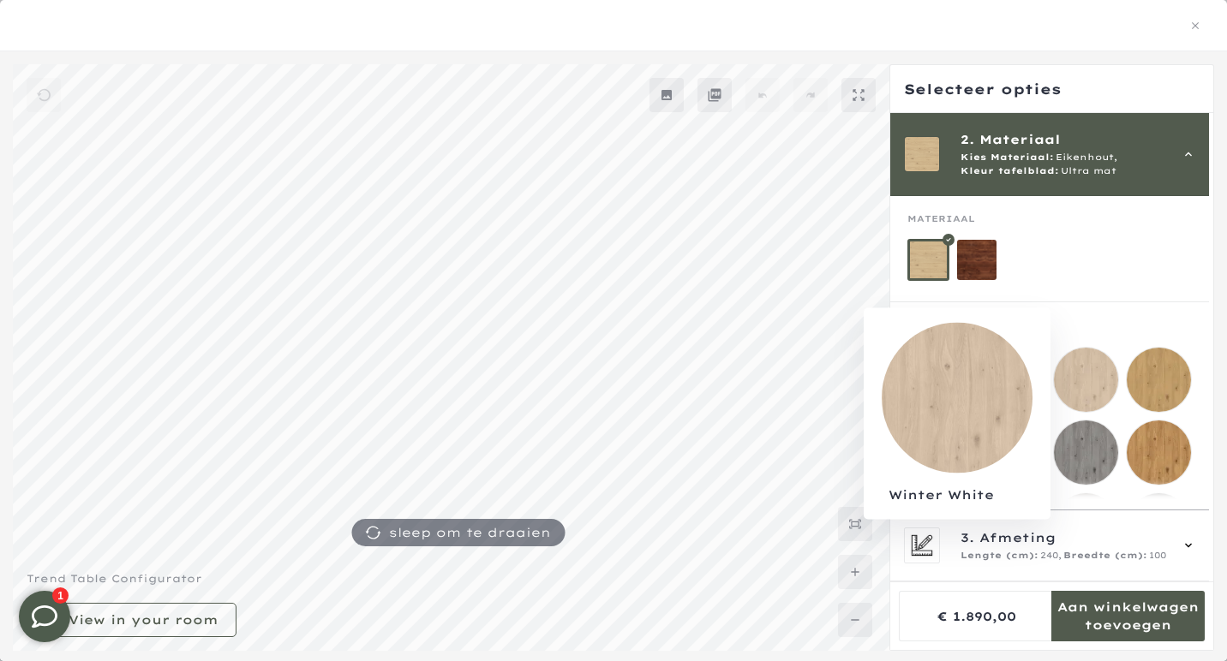
scroll to position [111, 0]
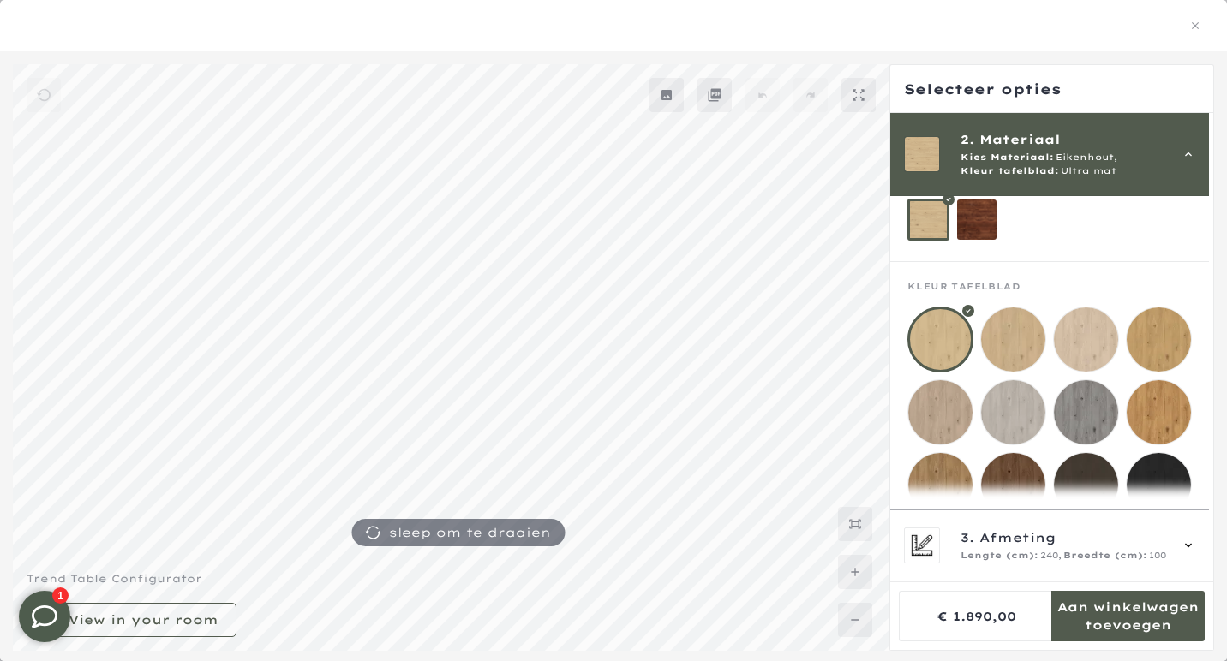
click at [1079, 373] on div at bounding box center [1086, 340] width 66 height 66
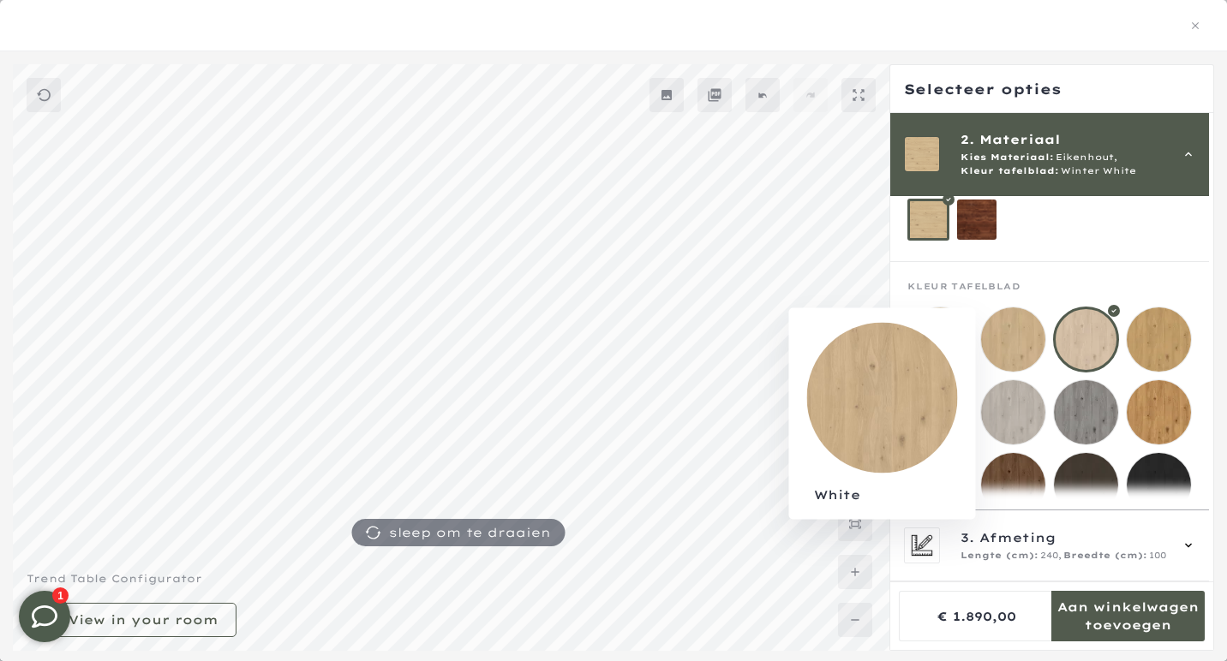
click at [1002, 350] on mmq-loader at bounding box center [1013, 340] width 64 height 64
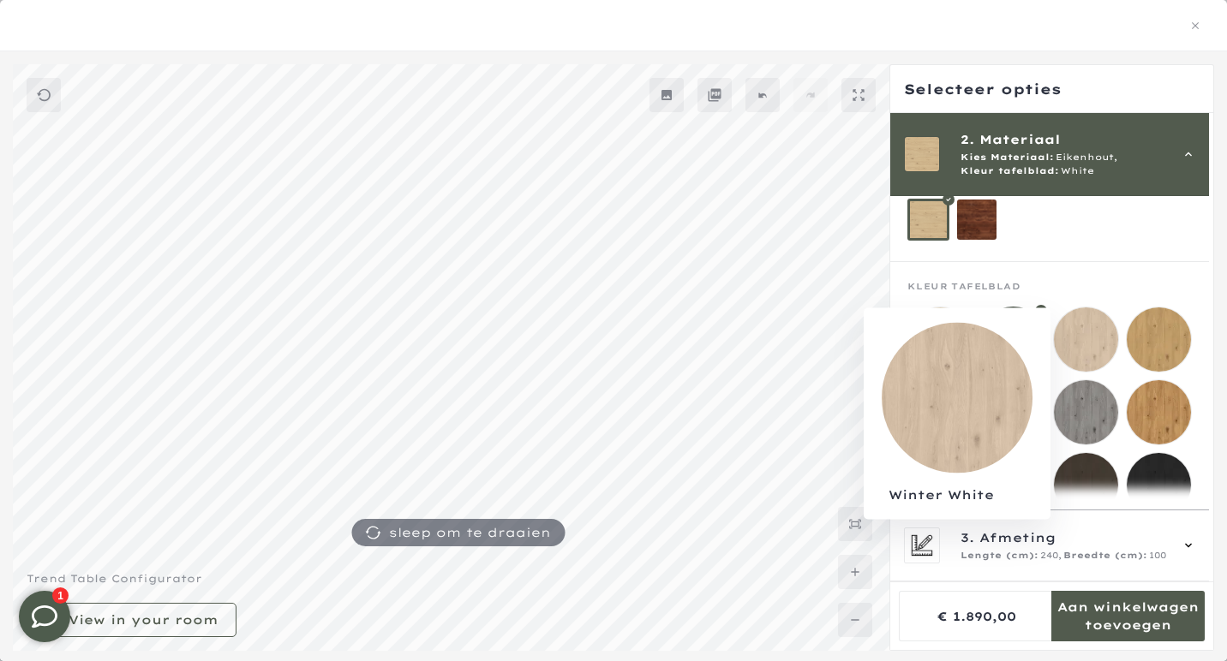
click at [1097, 360] on mmq-loader at bounding box center [1086, 340] width 64 height 64
